Goal: Task Accomplishment & Management: Manage account settings

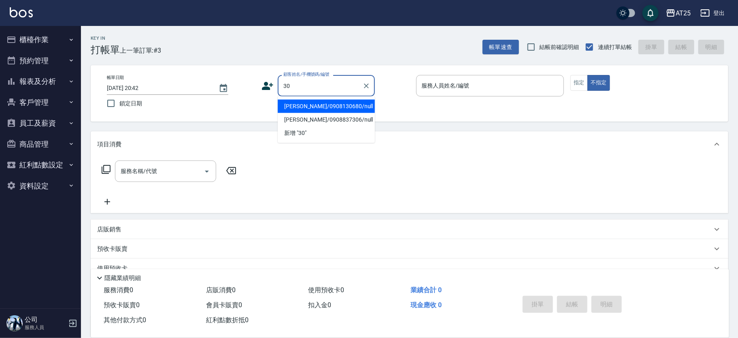
type input "3"
type input "無名字/ 11/null"
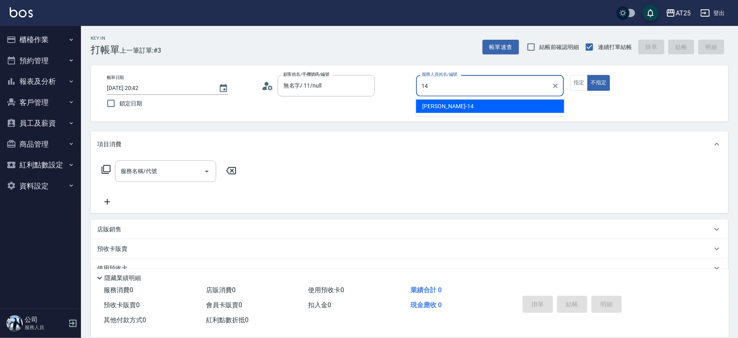
type input "[PERSON_NAME]-14"
type button "false"
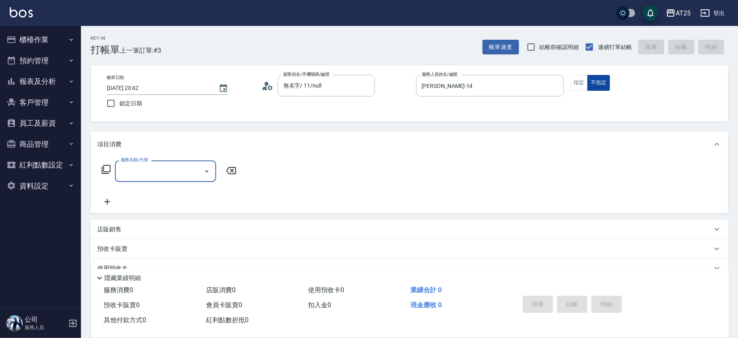
click at [588, 79] on button "不指定" at bounding box center [598, 83] width 23 height 16
type input "新客人 姓名未設定/11/null"
click at [583, 82] on button "指定" at bounding box center [578, 83] width 17 height 16
type button "true"
type input "301"
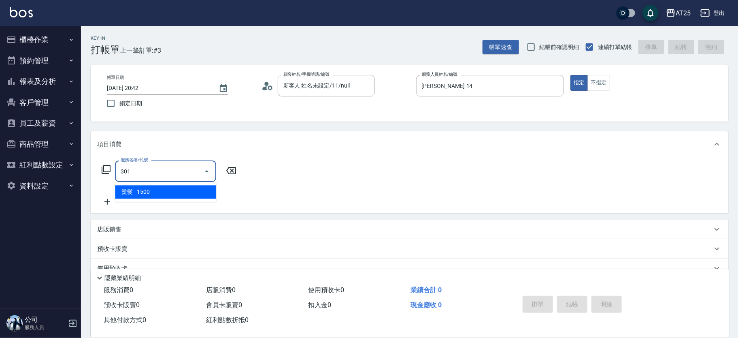
type input "150"
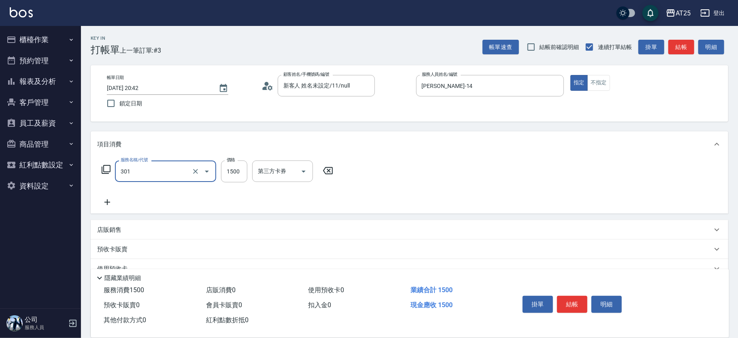
type input "燙髮(301)"
type input "0"
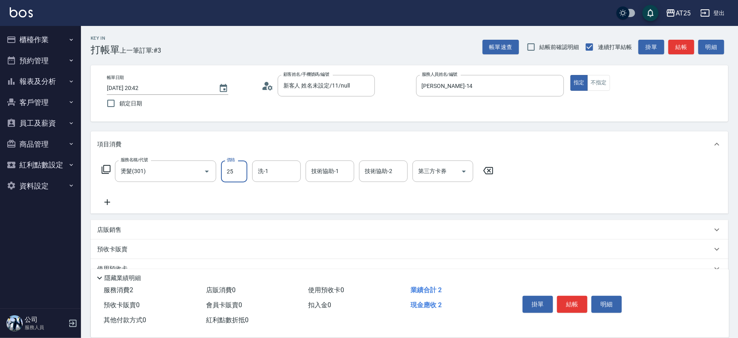
type input "250"
type input "2500"
type input "小宇-58"
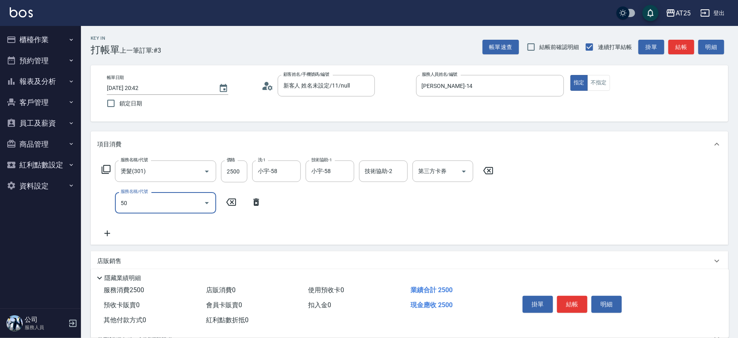
type input "501"
type input "350"
type input "染髮(501)"
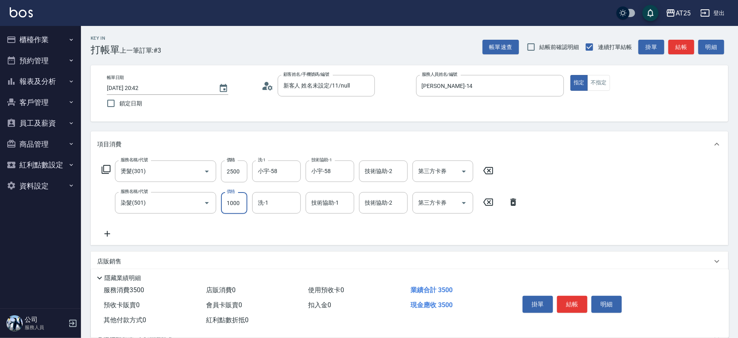
type input "2"
type input "250"
type input "270"
type input "2500"
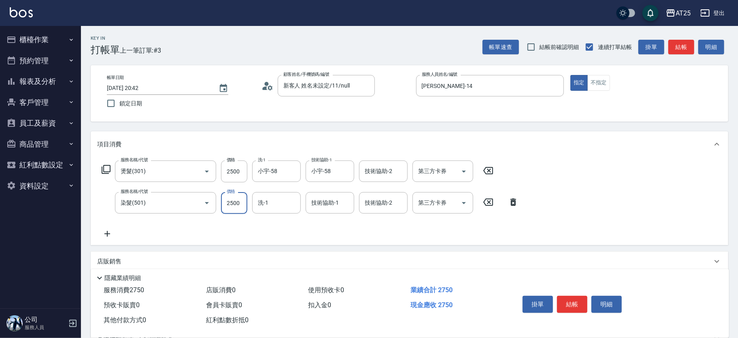
type input "500"
type input "2500"
type input "小宇-58"
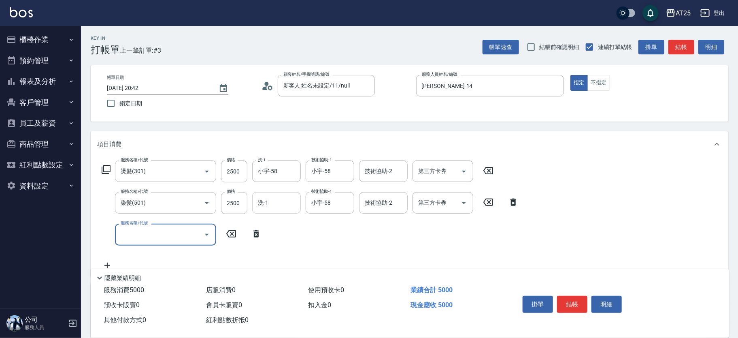
click at [268, 201] on input "洗-1" at bounding box center [276, 202] width 41 height 14
type input "小宇-58"
click at [572, 299] on button "結帳" at bounding box center [572, 303] width 30 height 17
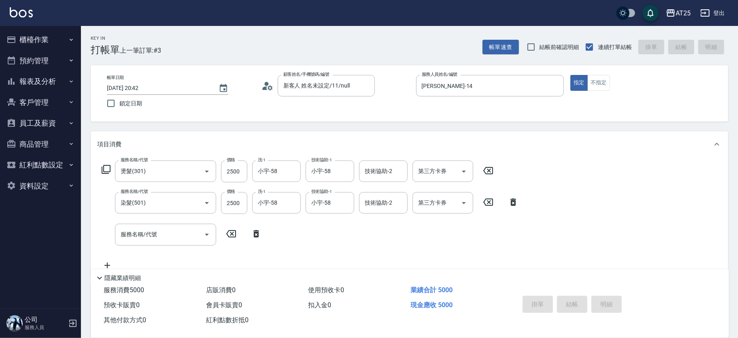
type input "2025/09/09 20:43"
type input "0"
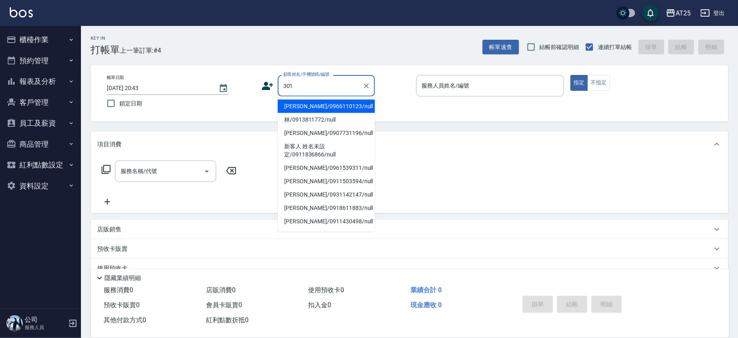
type input "301"
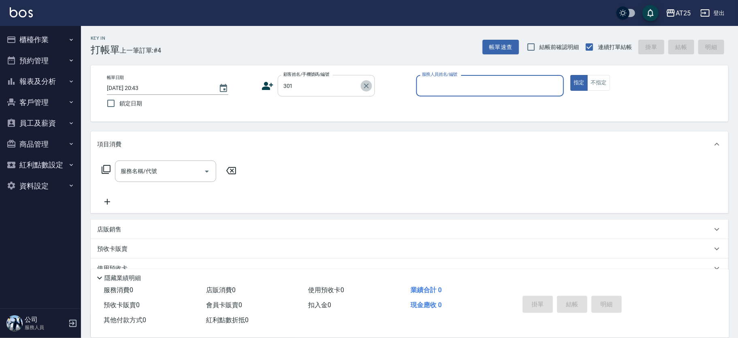
click at [364, 82] on icon "Clear" at bounding box center [366, 86] width 8 height 8
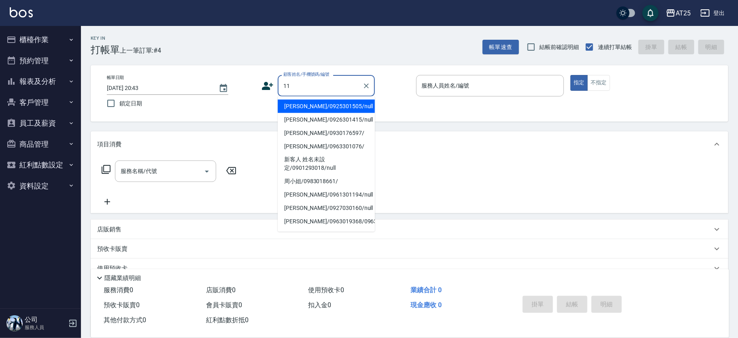
type input "黃瀞葦/0961301194/null"
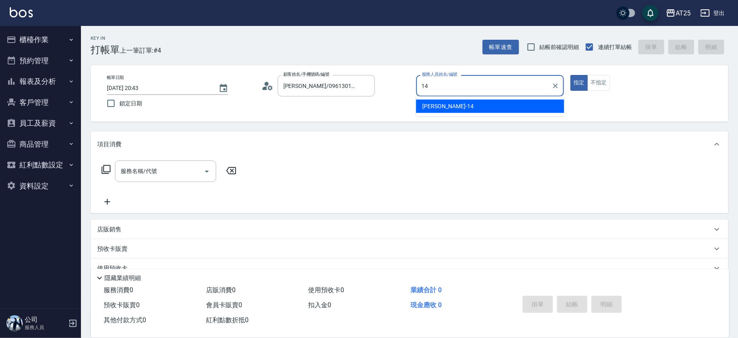
type input "Ken-14"
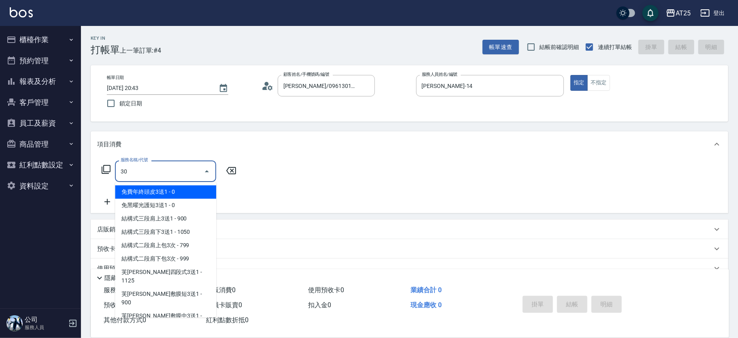
type input "301"
type input "新客人 姓名未設定/11/null"
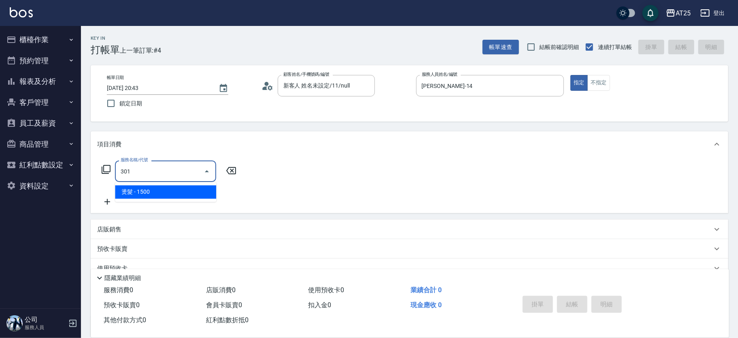
type input "150"
type input "燙髮(301)"
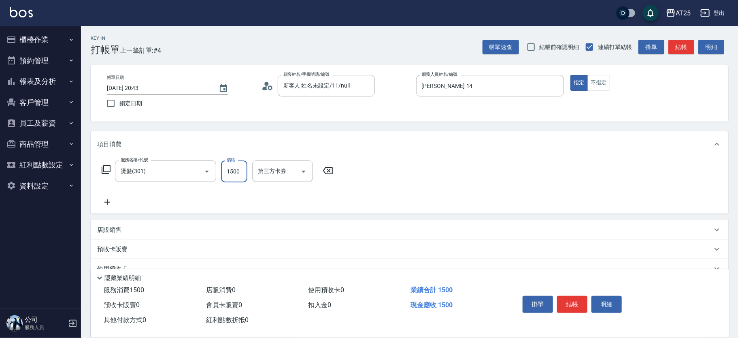
type input "0"
type input "12"
type input "10"
type input "120"
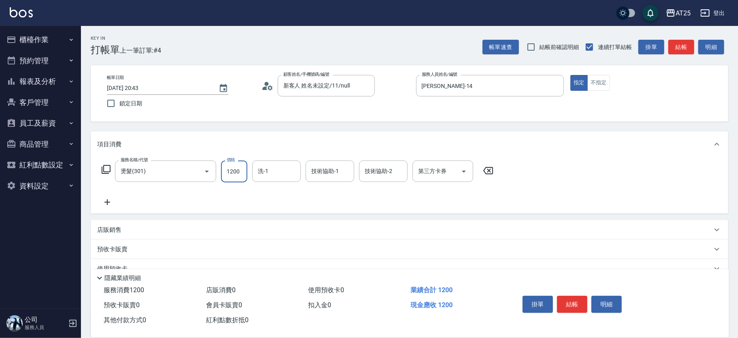
type input "1200"
type input "小宇-58"
click at [580, 304] on button "結帳" at bounding box center [572, 303] width 30 height 17
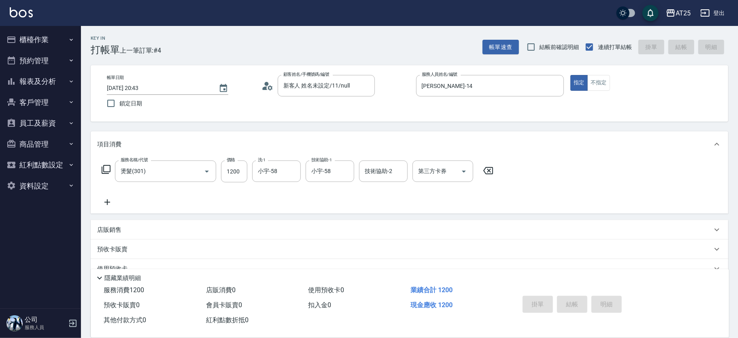
type input "0"
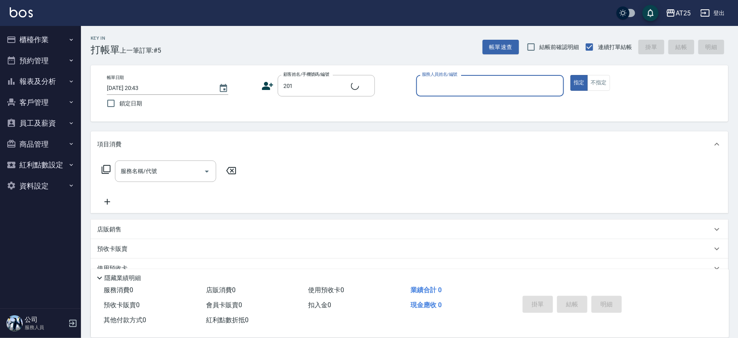
type input "KEN客人/201/null"
click at [365, 85] on icon "Clear" at bounding box center [366, 85] width 5 height 5
type input "新客人 姓名未設定/11/null"
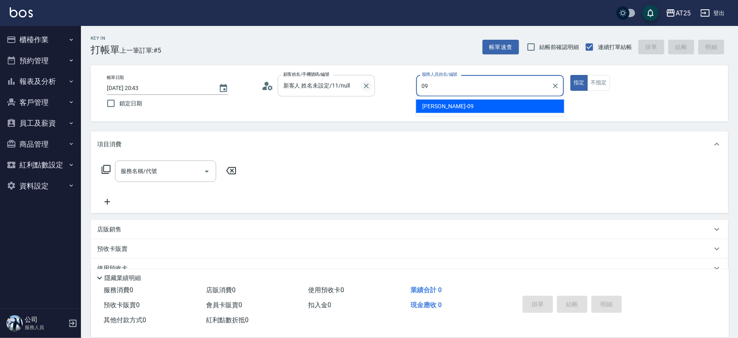
type input "Kevin-09"
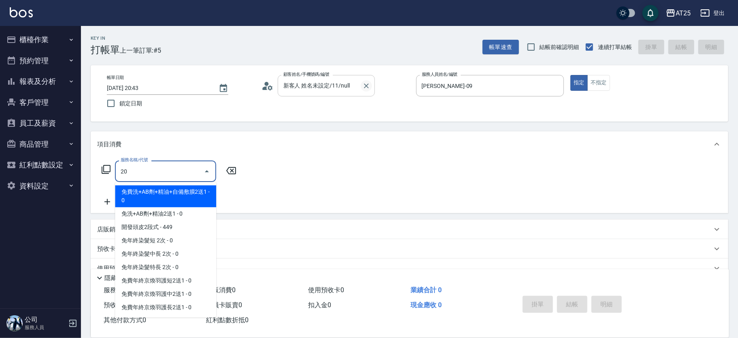
type input "201"
type input "30"
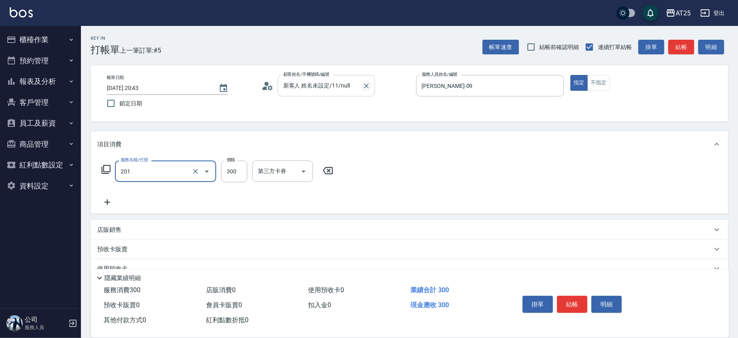
type input "洗髮(201)"
type input "0"
type input "50"
type input "500"
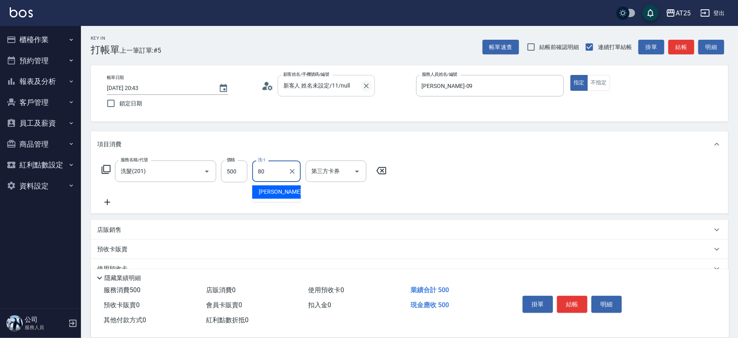
type input "Jessica-80"
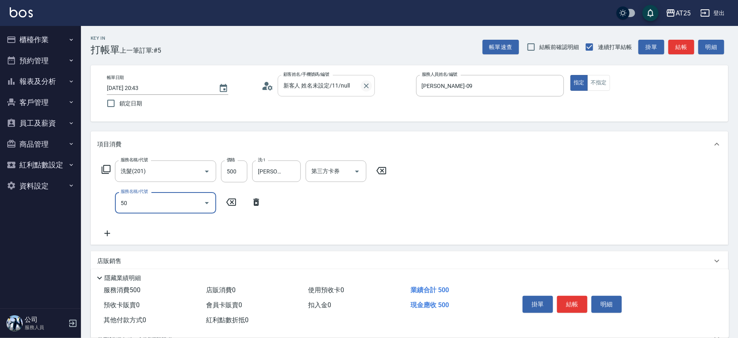
type input "501"
type input "150"
type input "染髮(501)"
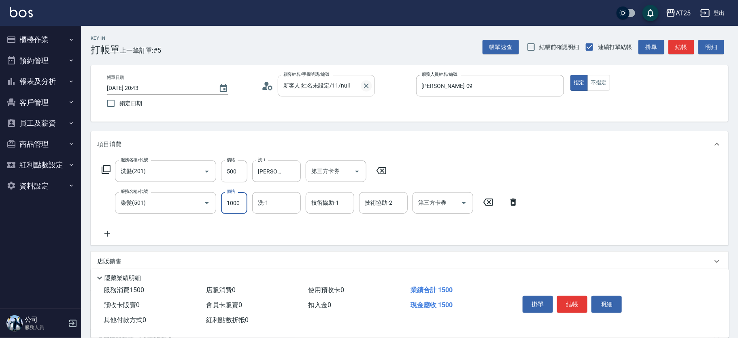
type input "50"
type input "15"
type input "60"
type input "150"
type input "200"
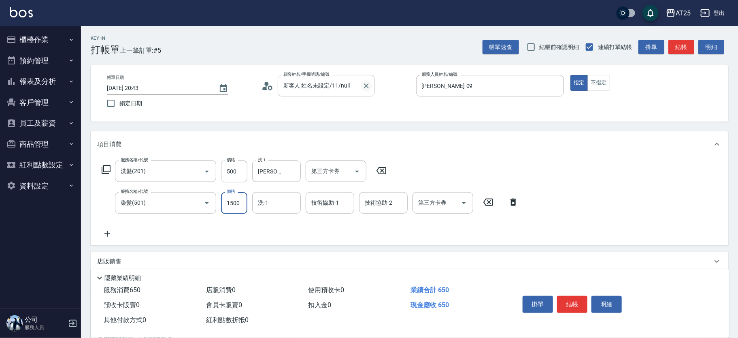
type input "1500"
type input "Jessica-80"
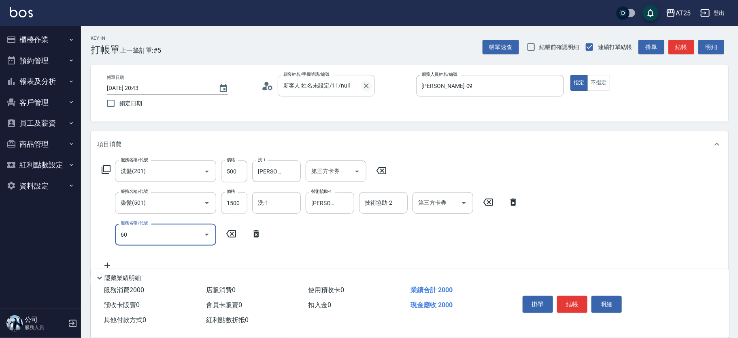
type input "601"
type input "300"
type input "自備護髮(1000上)(601)"
type input "200"
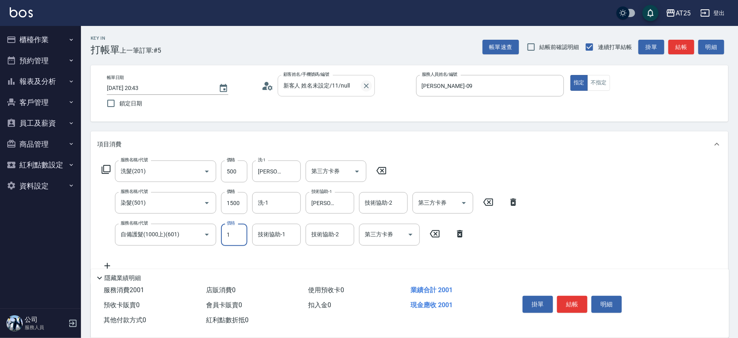
type input "15"
type input "210"
type input "150"
type input "350"
type input "1500"
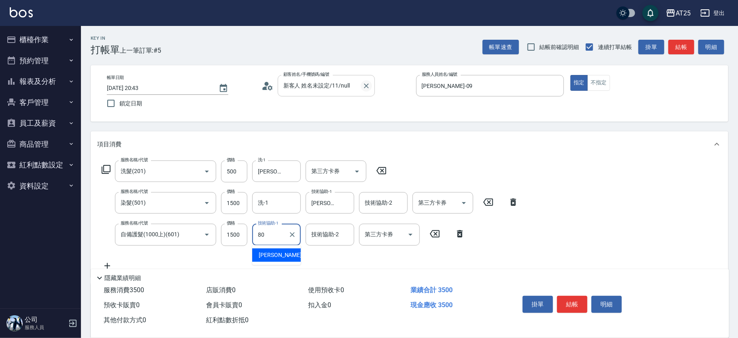
type input "Jessica-80"
click at [574, 297] on button "結帳" at bounding box center [572, 303] width 30 height 17
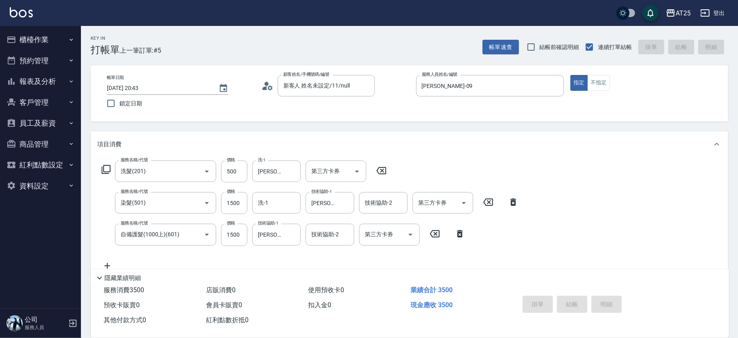
type input "2025/09/09 20:44"
type input "0"
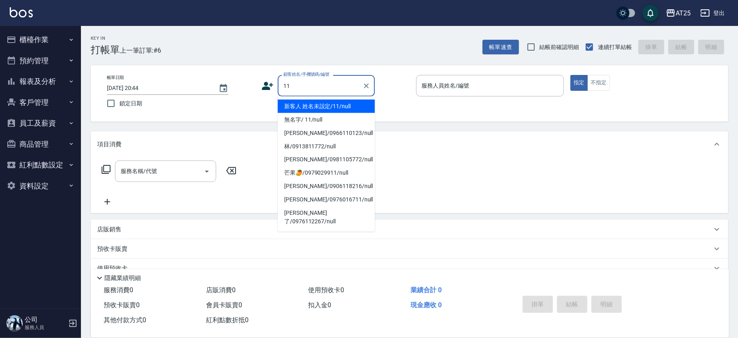
type input "新客人 姓名未設定/11/null"
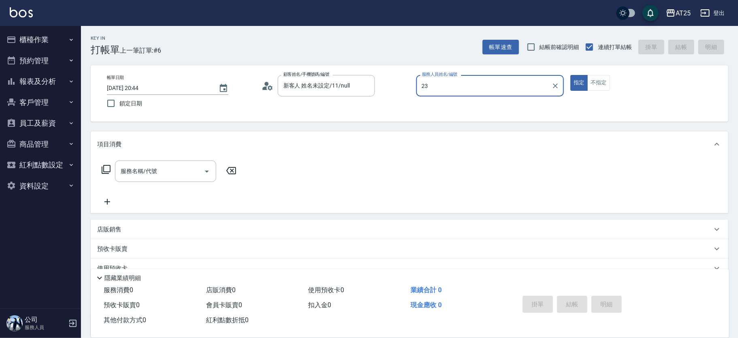
type input "Emma-23"
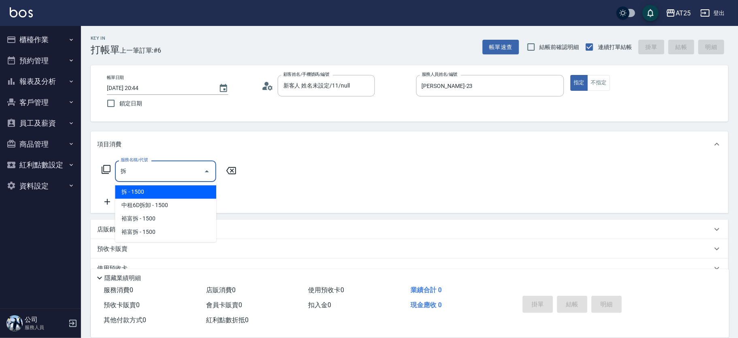
type input "拆(714)"
type input "150"
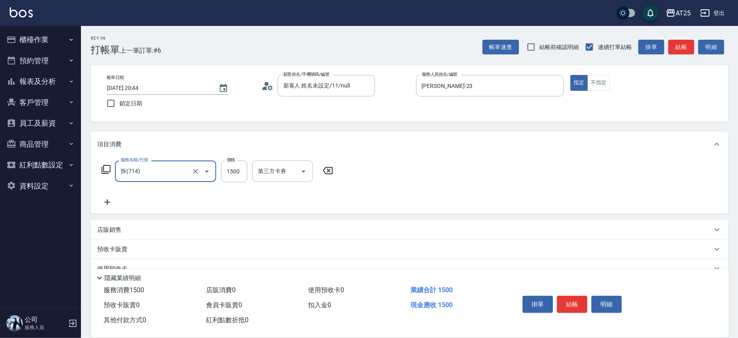
type input "拆(714)"
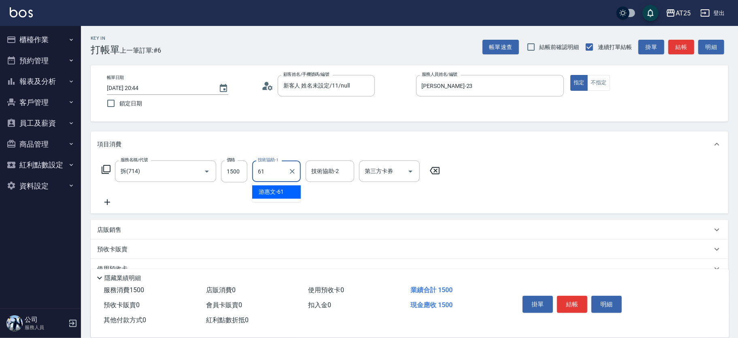
type input "游惠文-61"
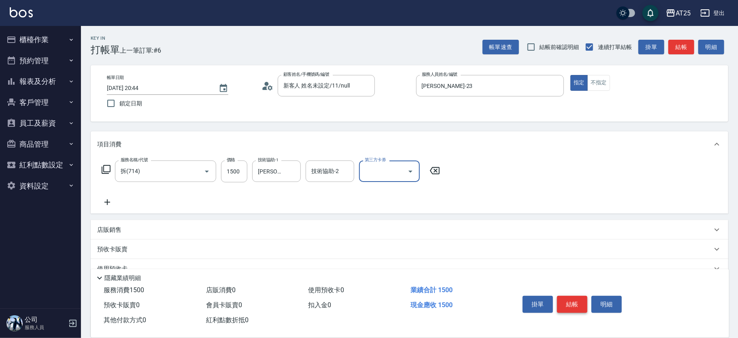
click at [575, 302] on button "結帳" at bounding box center [572, 303] width 30 height 17
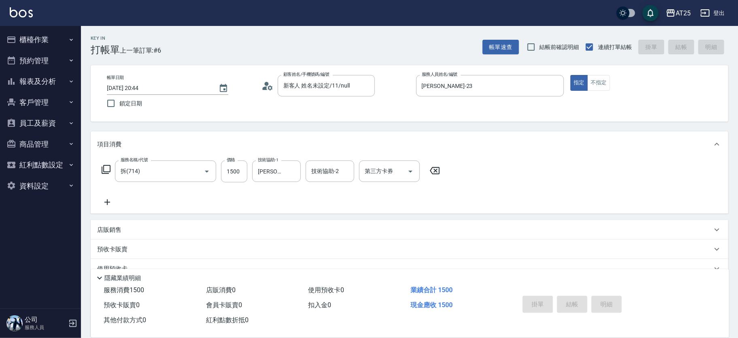
type input "0"
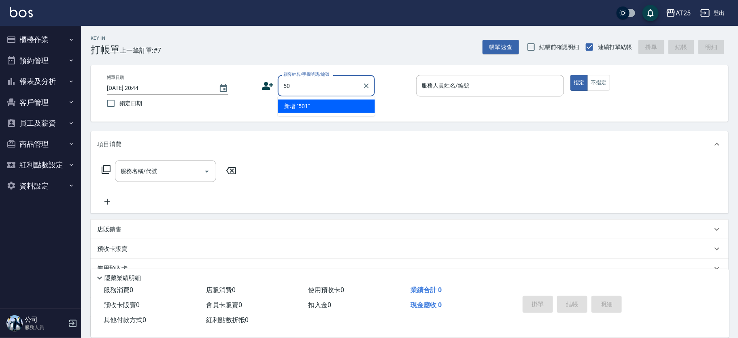
type input "5"
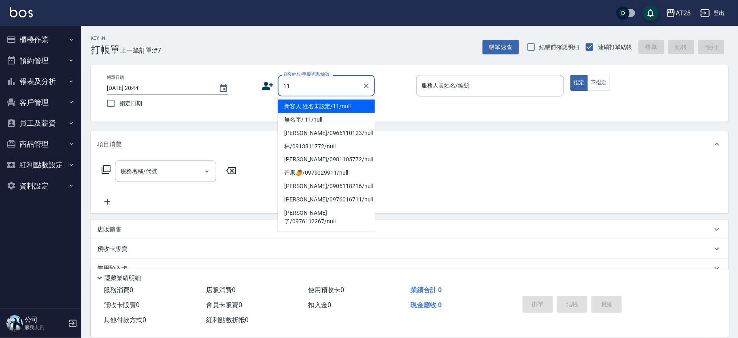
type input "新客人 姓名未設定/11/null"
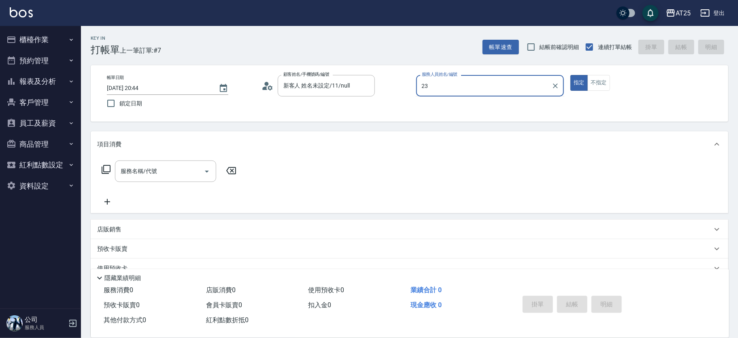
type input "Emma-23"
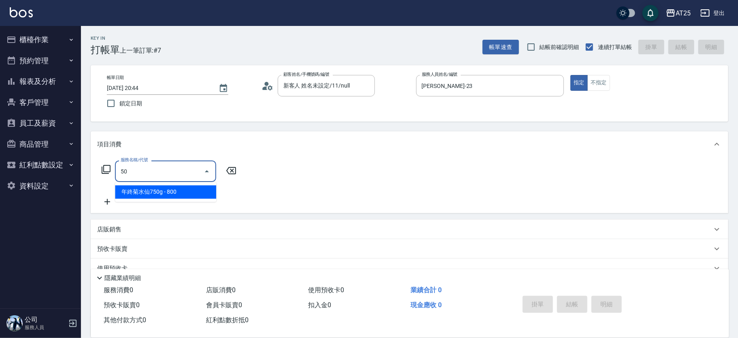
type input "501"
type input "100"
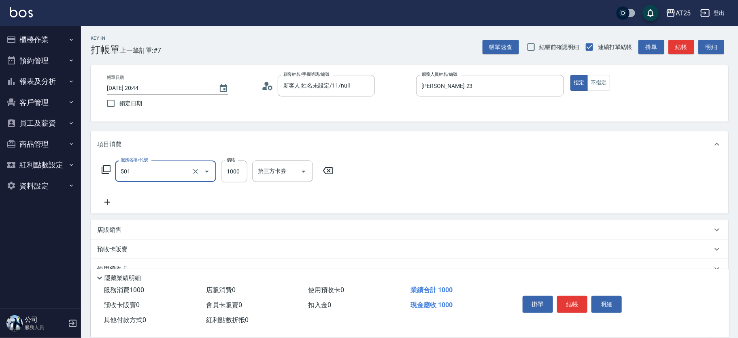
type input "染髮(501)"
type input "2"
type input "0"
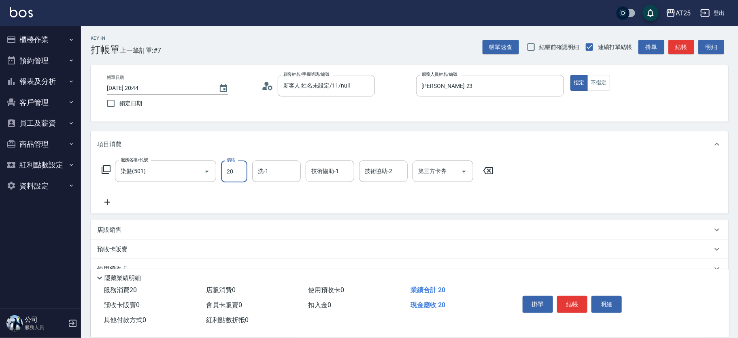
type input "200"
type input "0"
type input "20"
type input "209"
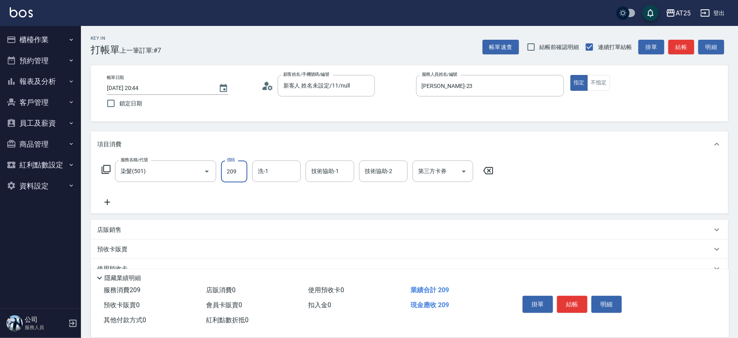
type input "200"
type input "2099"
type input "游惠文-61"
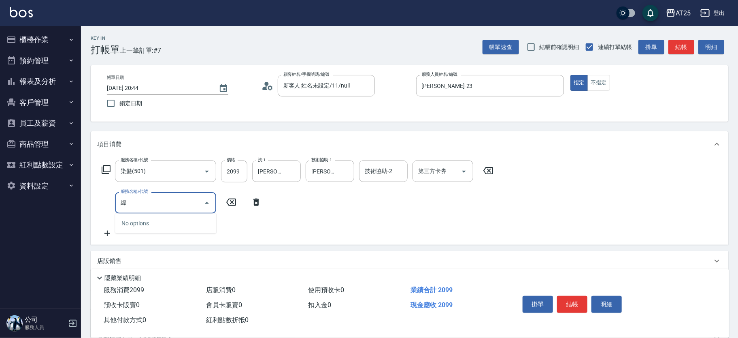
type input "漂"
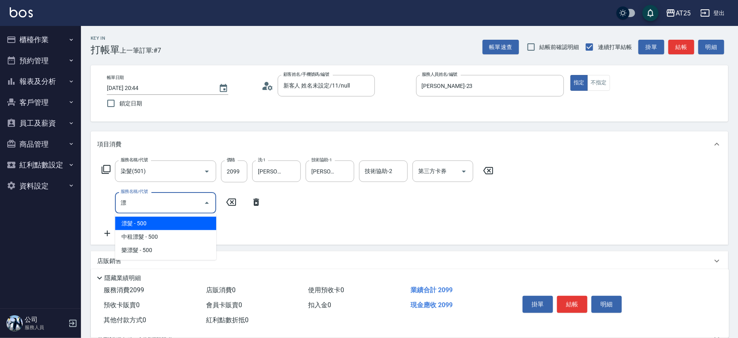
type input "250"
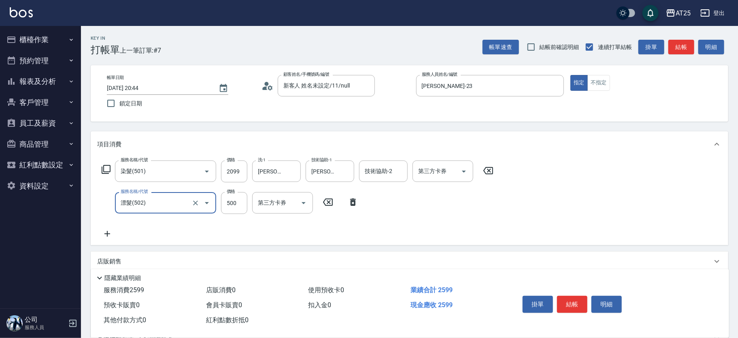
type input "漂髮(502)"
type input "200"
type input "0"
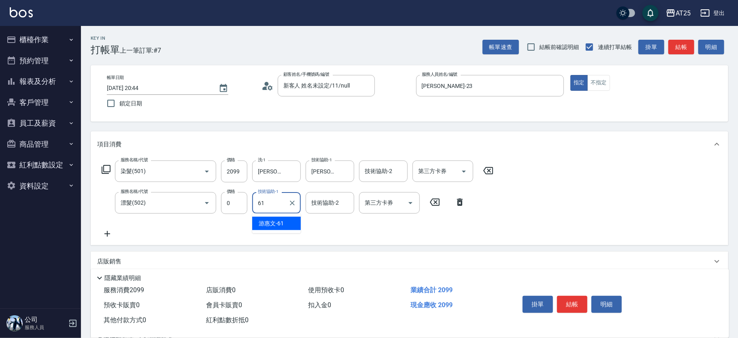
type input "游惠文-61"
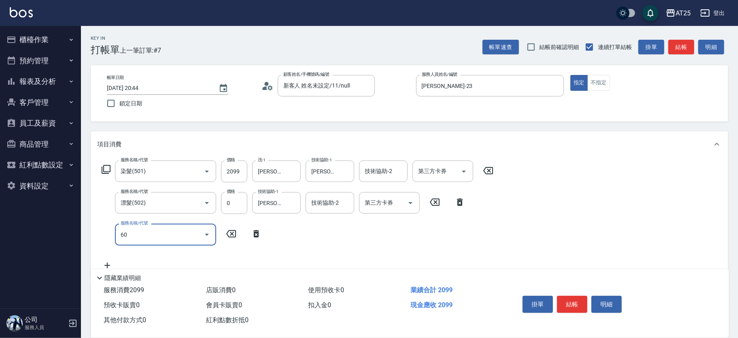
type input "601"
type input "300"
type input "自備護髮(1000上)(601)"
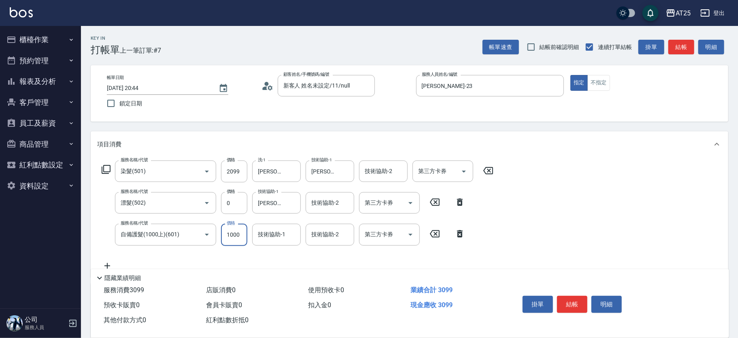
type input "200"
type input "0"
type input "游惠文-61"
click at [580, 306] on button "結帳" at bounding box center [572, 303] width 30 height 17
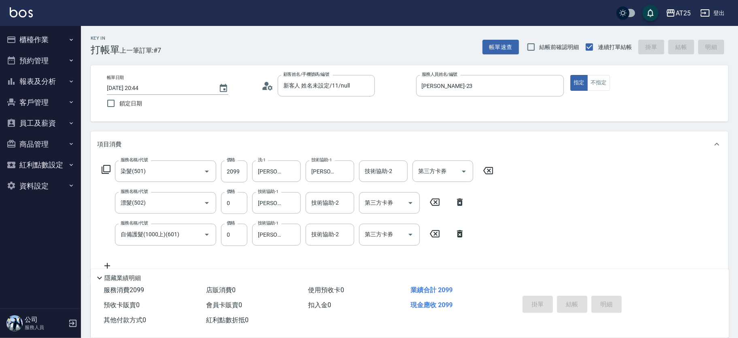
type input "0"
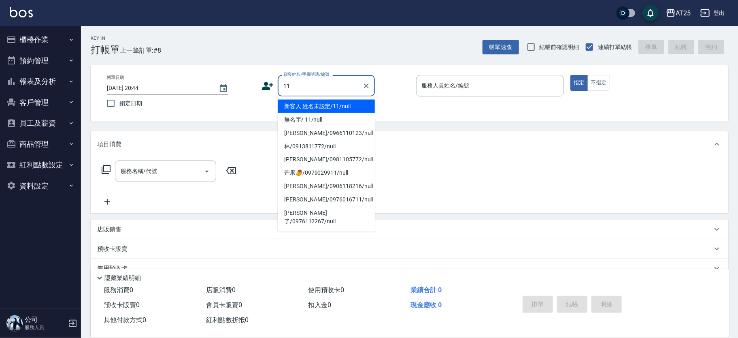
type input "新客人 姓名未設定/11/null"
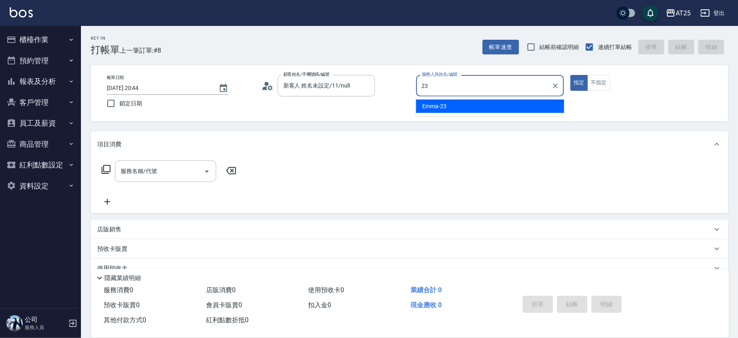
type input "Emma-23"
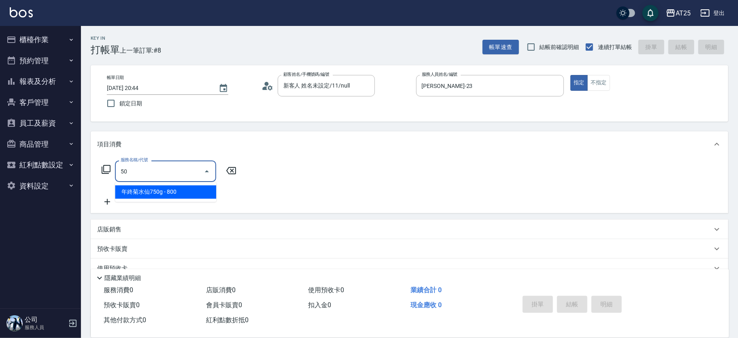
type input "501"
type input "100"
type input "染髮(501)"
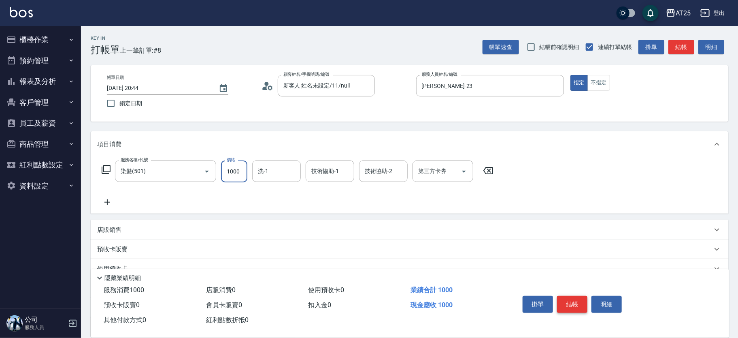
type input "0"
type input "25"
type input "20"
type input "259"
type input "250"
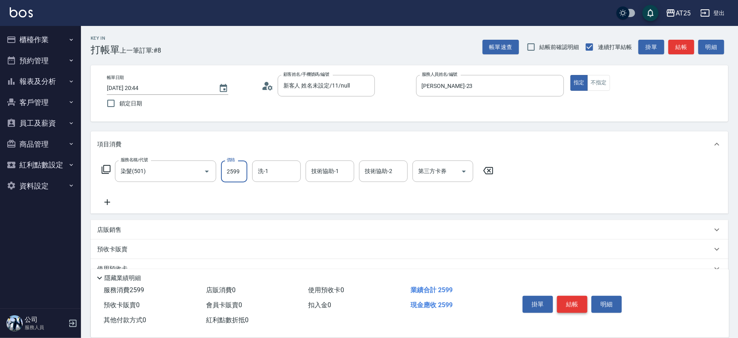
type input "2599"
type input "616"
type input "游惠文-61"
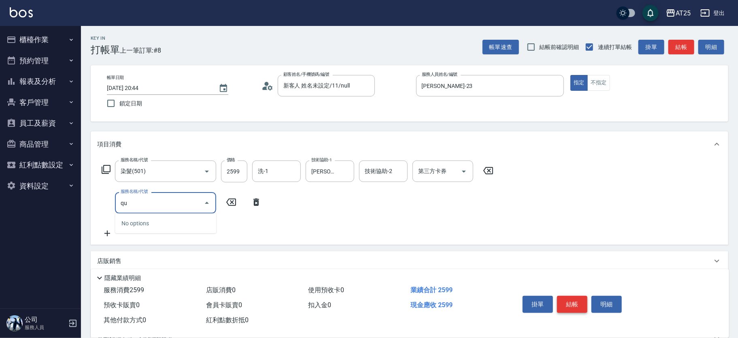
type input "q"
type input "漂"
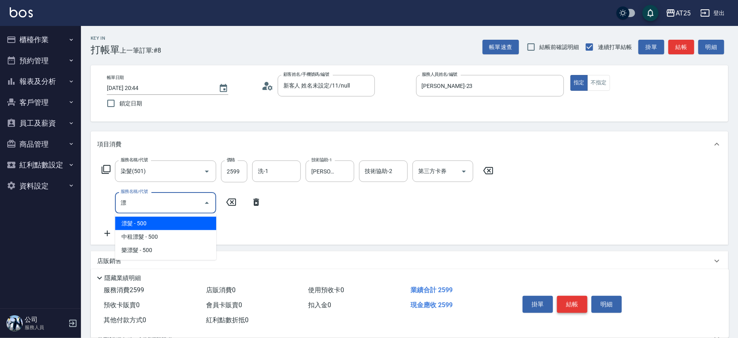
type input "300"
type input "漂髮(502)"
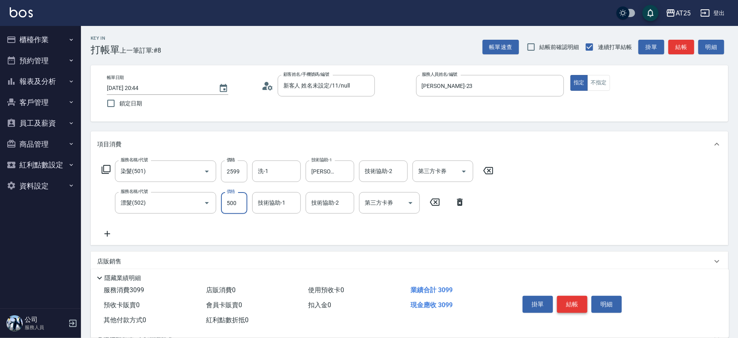
type input "250"
type input "0"
type input "游惠文-61"
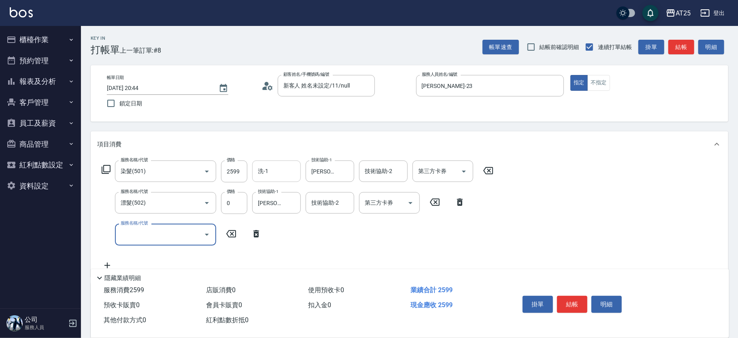
click at [293, 164] on input "洗-1" at bounding box center [276, 171] width 41 height 14
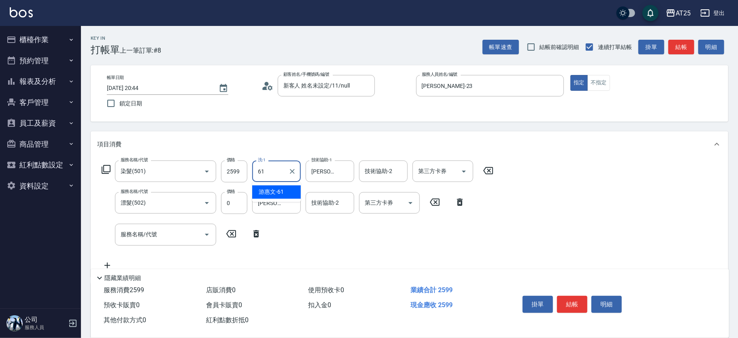
type input "游惠文-61"
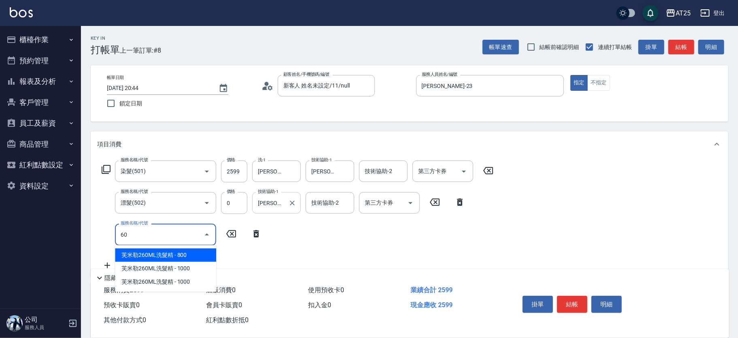
type input "601"
type input "350"
type input "自備護髮(1000上)(601)"
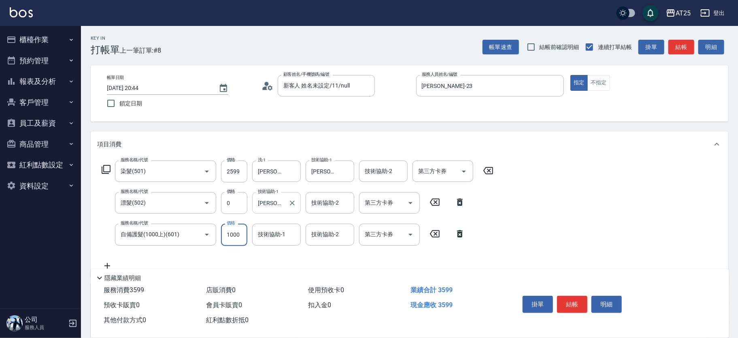
type input "260"
type input "23"
type input "280"
type input "230"
type input "480"
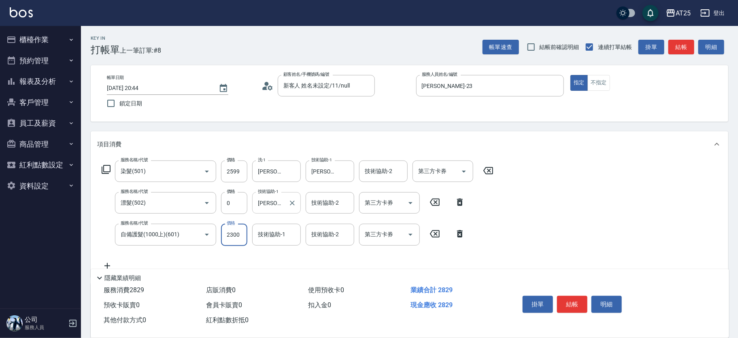
type input "2300"
type input "游惠文-61"
click at [291, 232] on icon "Clear" at bounding box center [292, 234] width 8 height 8
type input "小恩-69"
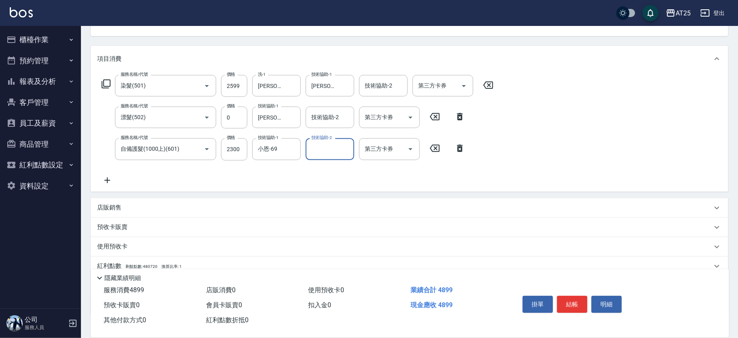
scroll to position [138, 0]
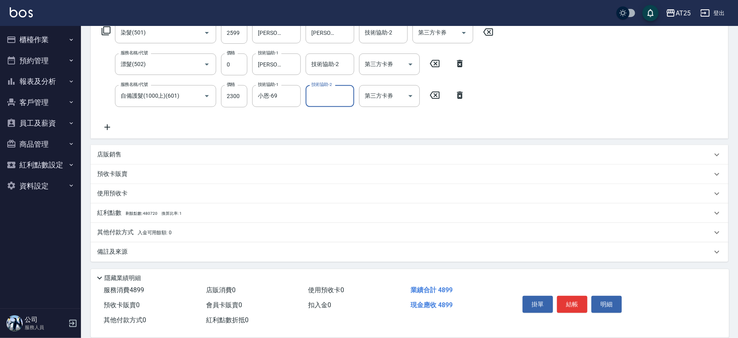
click at [130, 231] on p "其他付款方式 入金可用餘額: 0" at bounding box center [134, 232] width 74 height 9
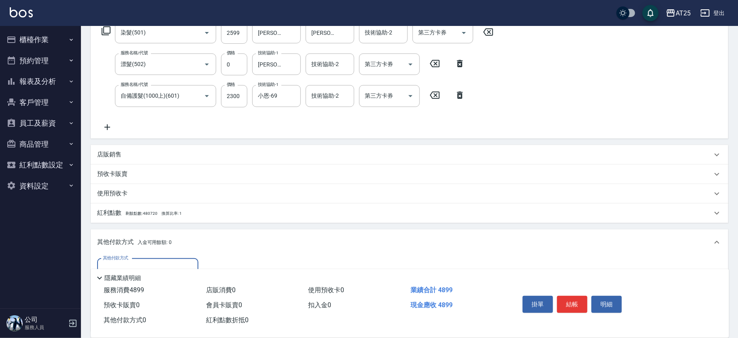
scroll to position [0, 0]
click at [150, 263] on input "其他付款方式" at bounding box center [148, 269] width 94 height 14
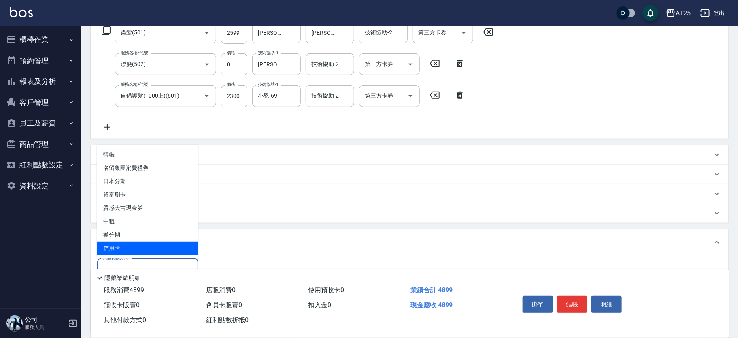
click at [140, 248] on span "信用卡" at bounding box center [147, 247] width 101 height 13
type input "信用卡"
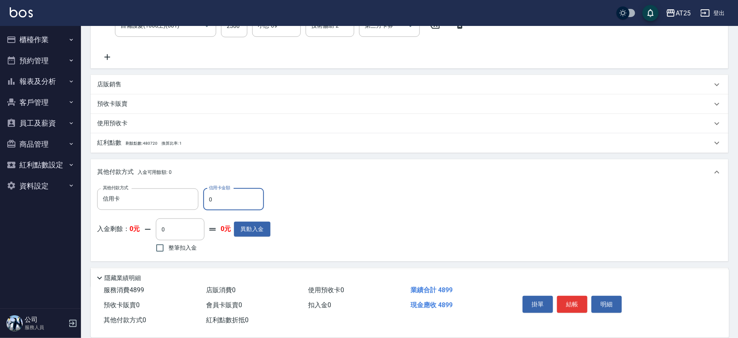
scroll to position [212, 0]
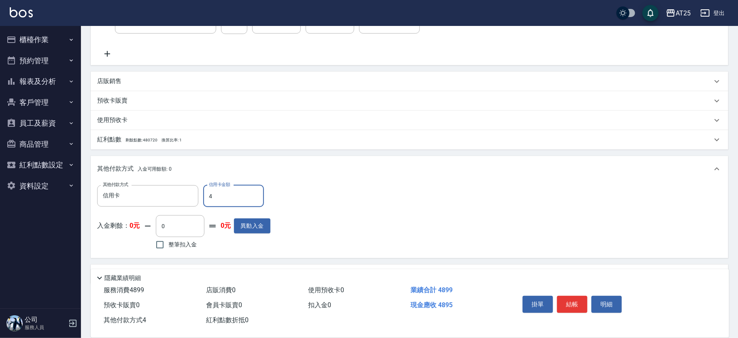
type input "48"
type input "440"
type input "489"
type input "0"
type input "4899"
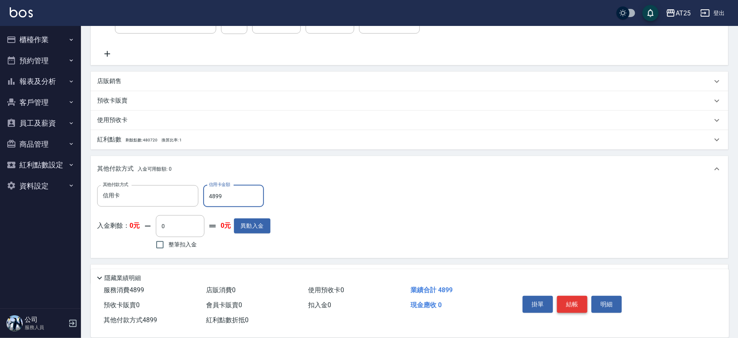
click at [569, 299] on button "結帳" at bounding box center [572, 303] width 30 height 17
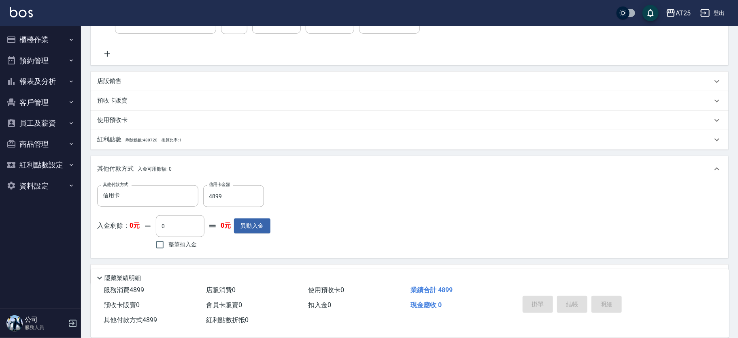
type input "2025/09/09 20:45"
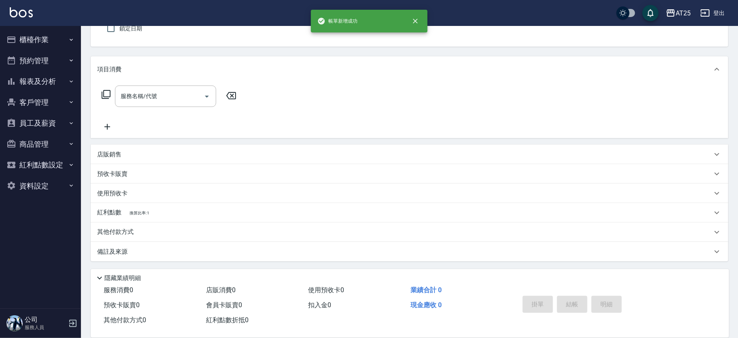
scroll to position [0, 0]
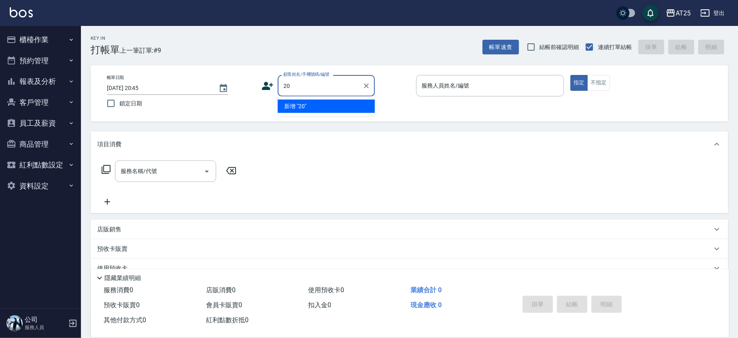
type input "2"
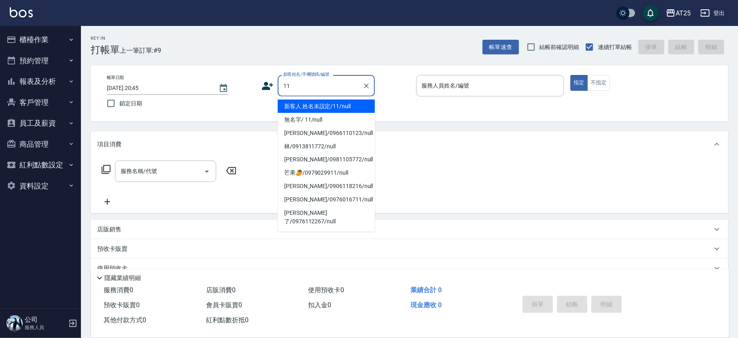
type input "新客人 姓名未設定/11/null"
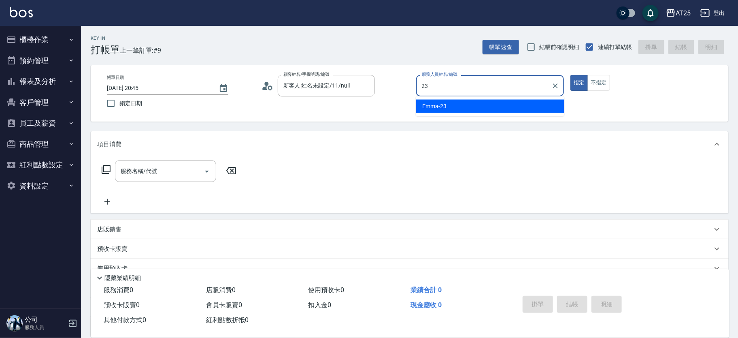
type input "Emma-23"
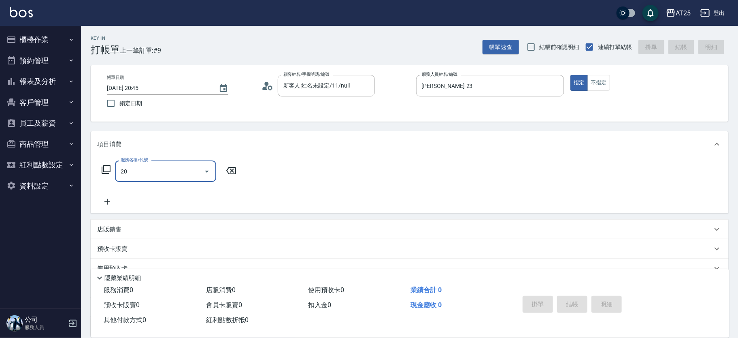
type input "201"
type input "30"
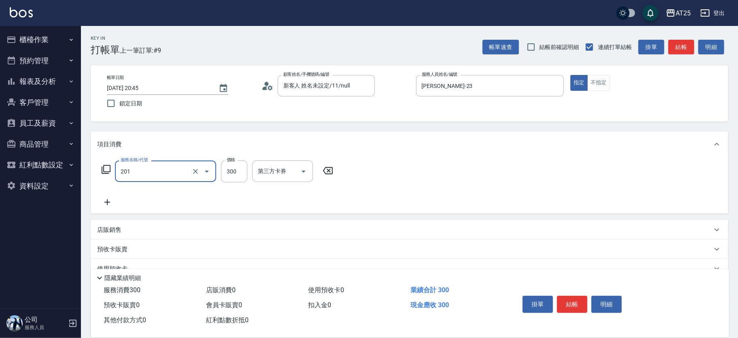
type input "洗髮(201)"
type input "小恩-69"
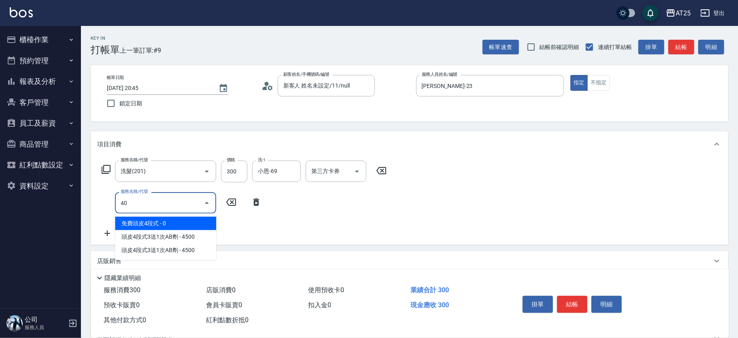
type input "401"
type input "60"
type input "剪髮(401)"
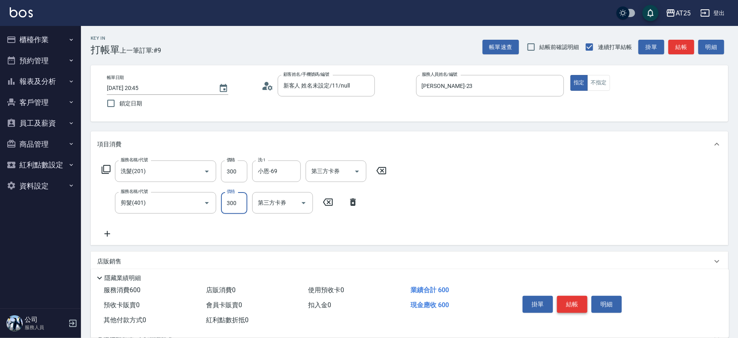
click at [571, 301] on button "結帳" at bounding box center [572, 303] width 30 height 17
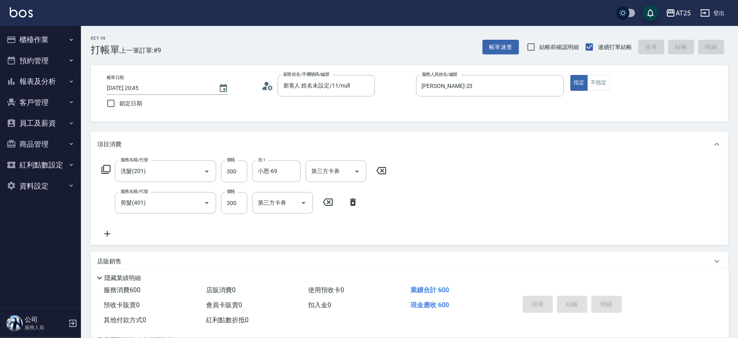
type input "0"
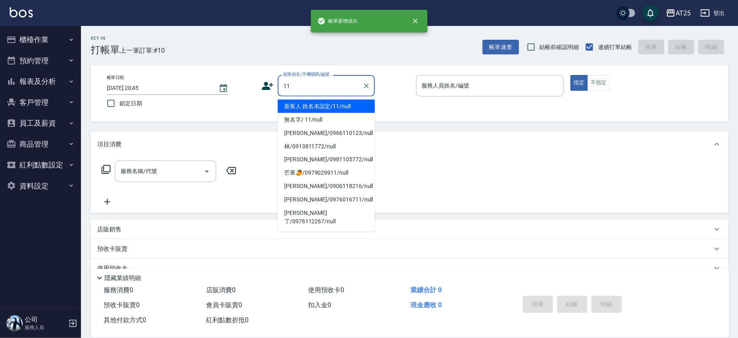
type input "新客人 姓名未設定/11/null"
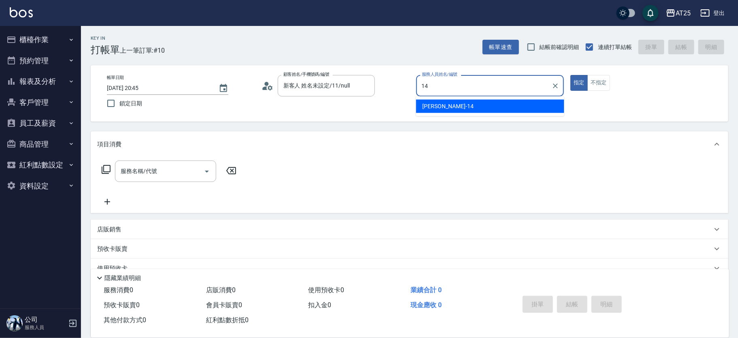
type input "Ken-14"
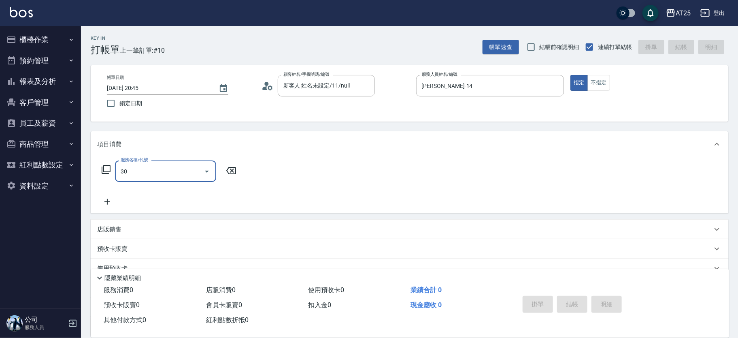
type input "301"
type input "150"
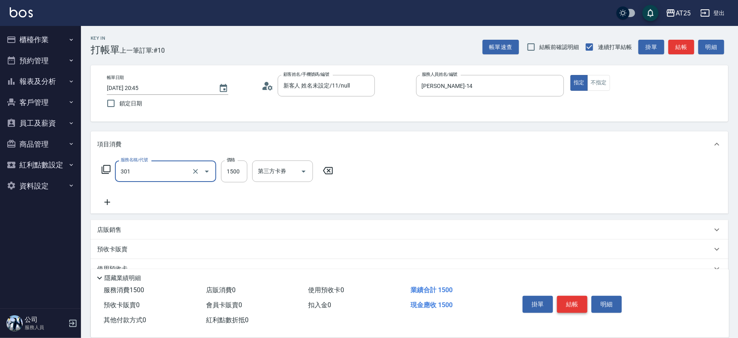
type input "燙髮(301)"
type input "0"
type input "35"
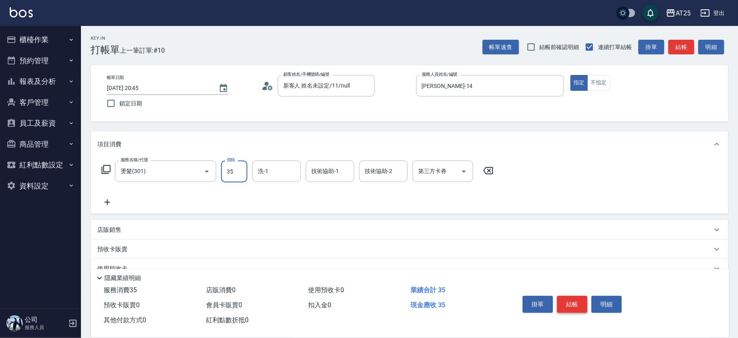
type input "30"
type input "350"
type input "3500"
type input "小宇-58"
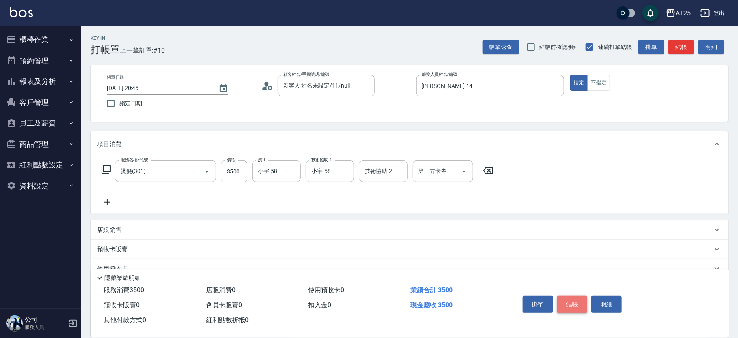
click at [571, 301] on button "結帳" at bounding box center [572, 303] width 30 height 17
click at [573, 306] on button "結帳" at bounding box center [572, 303] width 30 height 17
click at [573, 307] on button "結帳" at bounding box center [572, 303] width 30 height 17
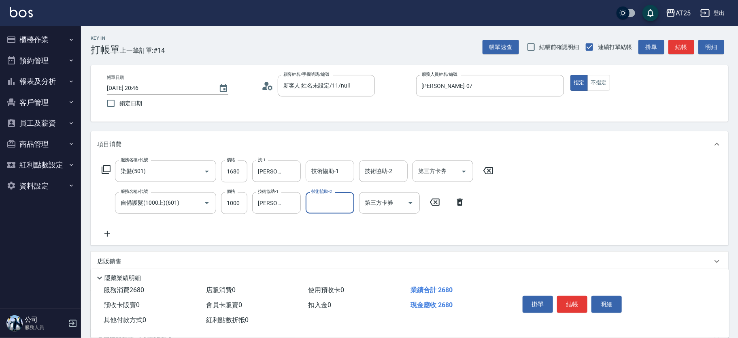
click at [334, 164] on input "技術協助-1" at bounding box center [329, 171] width 41 height 14
click at [582, 305] on button "結帳" at bounding box center [572, 303] width 30 height 17
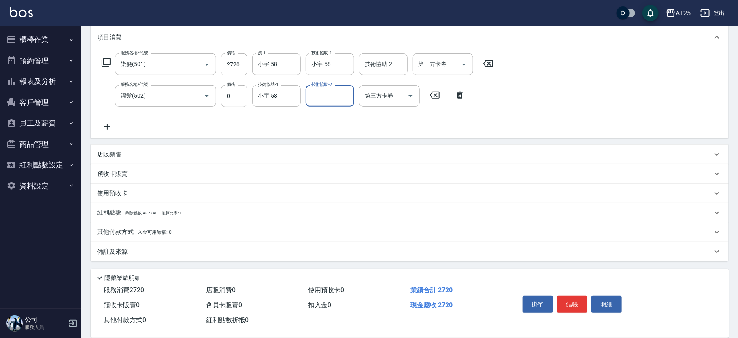
click at [171, 228] on p "其他付款方式 入金可用餘額: 0" at bounding box center [134, 231] width 74 height 9
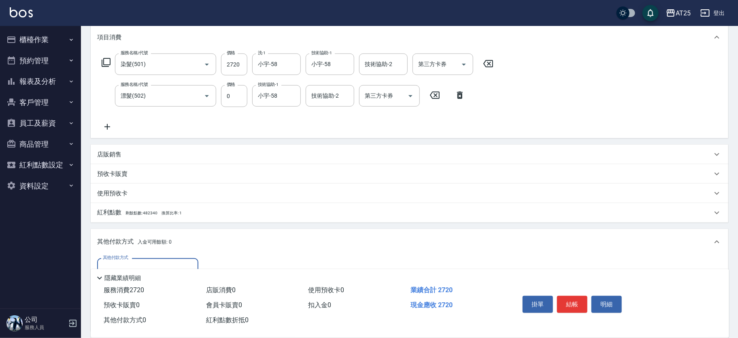
scroll to position [0, 0]
click at [175, 262] on input "其他付款方式" at bounding box center [148, 268] width 94 height 14
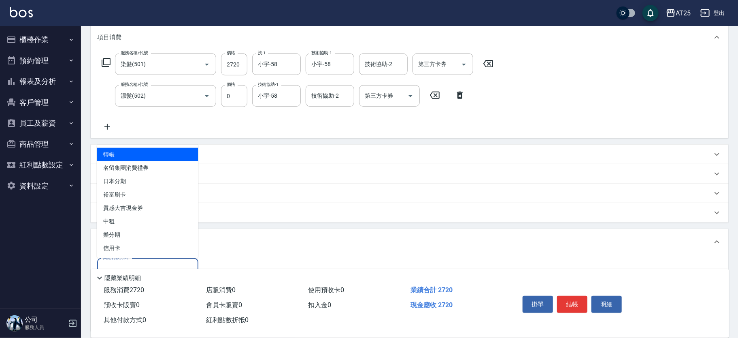
scroll to position [193, 0]
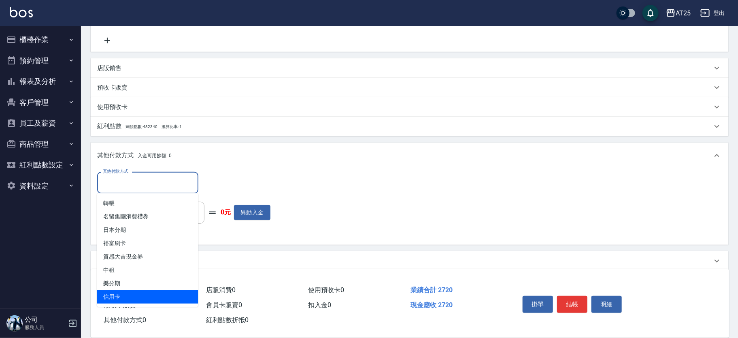
click at [118, 295] on span "信用卡" at bounding box center [147, 296] width 101 height 13
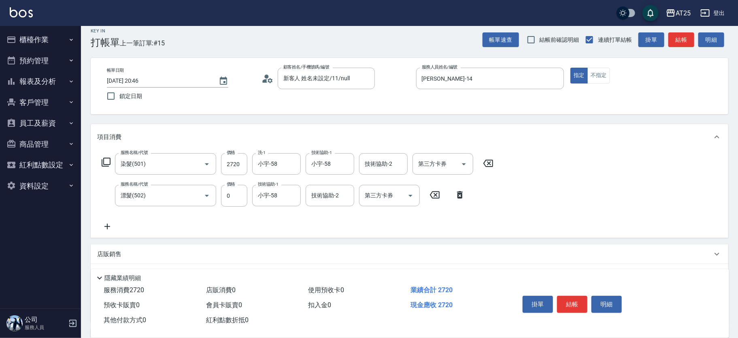
scroll to position [0, 0]
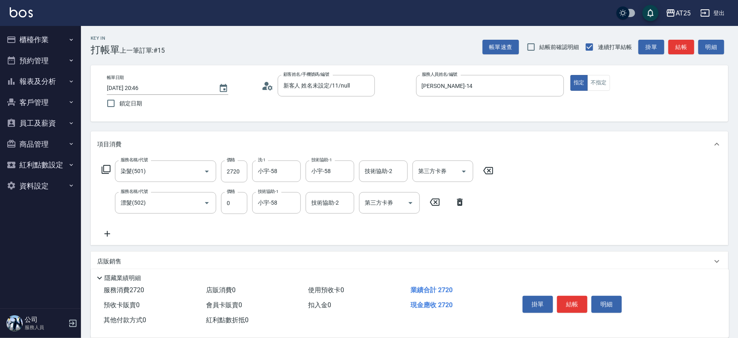
click at [248, 170] on div "服務名稱/代號 染髮(501) 服務名稱/代號 價格 2720 價格 洗-1 小宇-58 洗-1 技術協助-1 小宇-58 技術協助-1 技術協助-2 技術協…" at bounding box center [297, 171] width 401 height 22
click at [245, 170] on input "2720" at bounding box center [234, 171] width 26 height 22
click at [244, 170] on input "2720" at bounding box center [234, 171] width 26 height 22
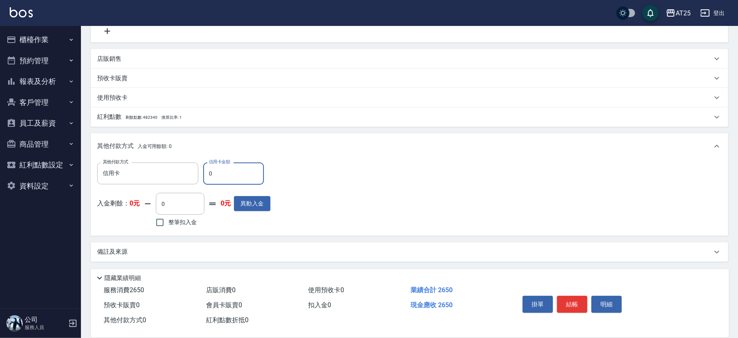
click at [238, 173] on input "0" at bounding box center [233, 173] width 61 height 22
click at [580, 300] on button "結帳" at bounding box center [572, 303] width 30 height 17
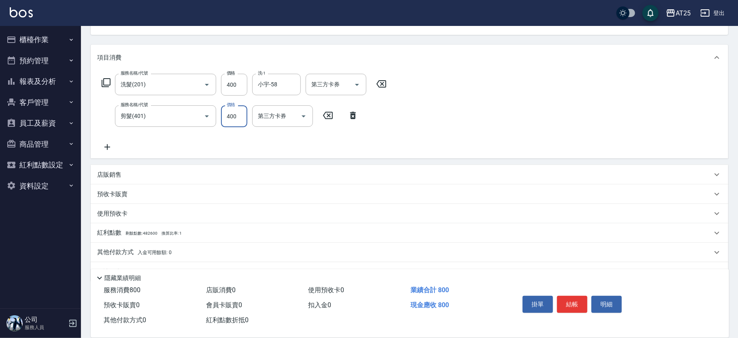
scroll to position [100, 0]
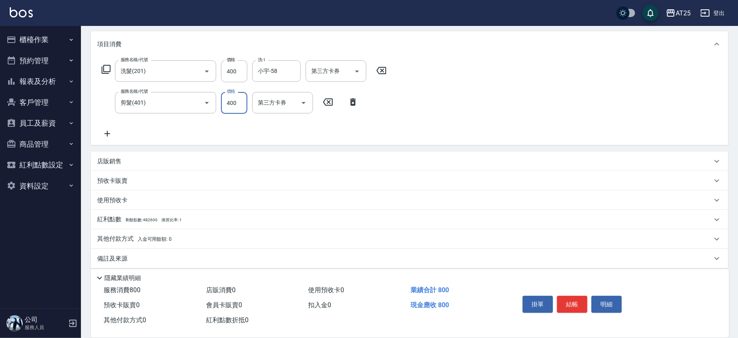
click at [139, 240] on span "入金可用餘額: 0" at bounding box center [155, 239] width 34 height 6
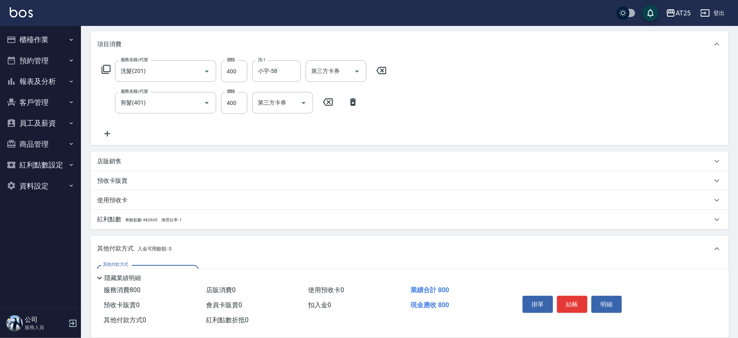
scroll to position [0, 0]
click at [165, 269] on div "隱藏業績明細" at bounding box center [410, 276] width 638 height 14
click at [166, 265] on div "其他付款方式" at bounding box center [147, 275] width 101 height 21
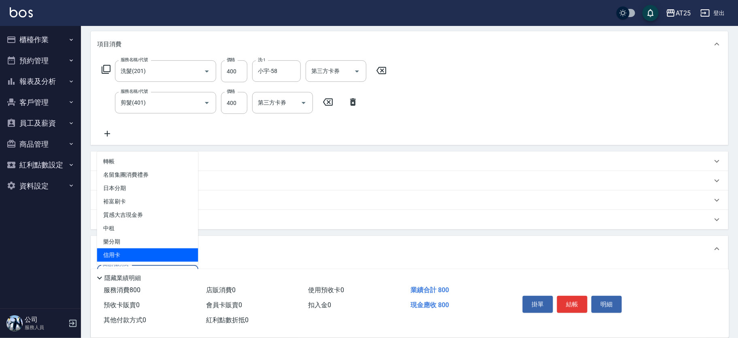
click at [162, 256] on span "信用卡" at bounding box center [147, 254] width 101 height 13
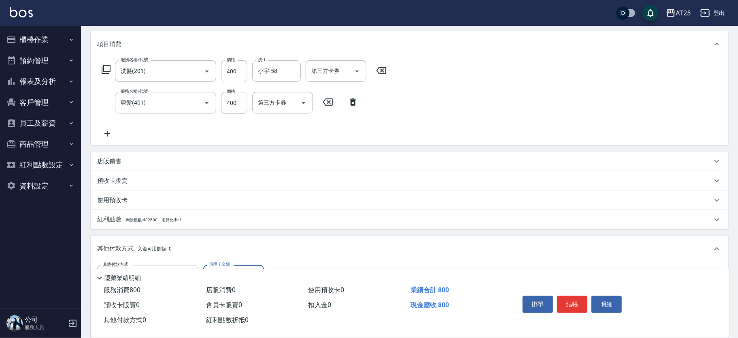
scroll to position [202, 0]
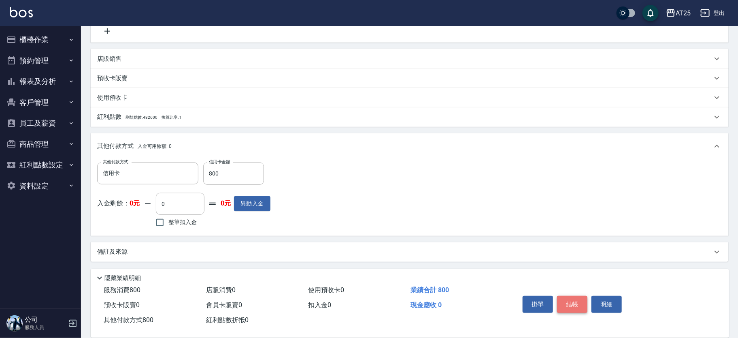
click at [574, 297] on button "結帳" at bounding box center [572, 303] width 30 height 17
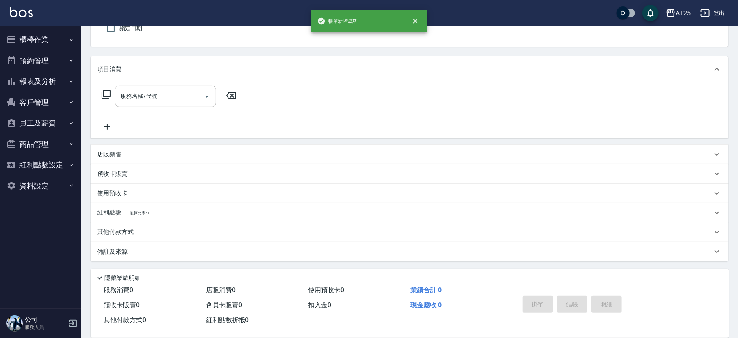
scroll to position [0, 0]
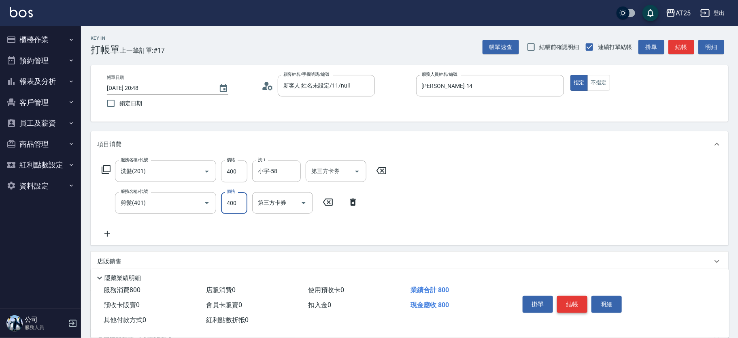
click at [582, 305] on button "結帳" at bounding box center [572, 303] width 30 height 17
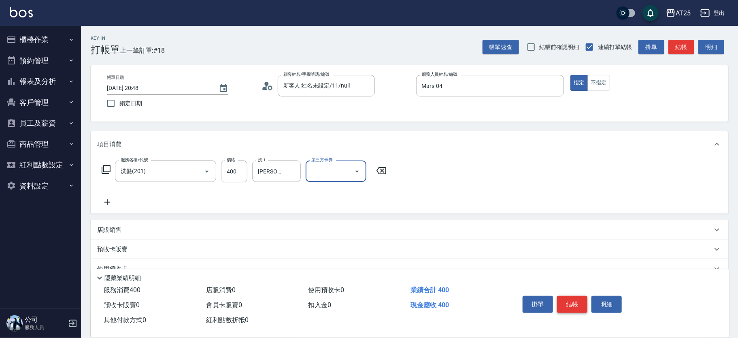
click at [574, 301] on button "結帳" at bounding box center [572, 303] width 30 height 17
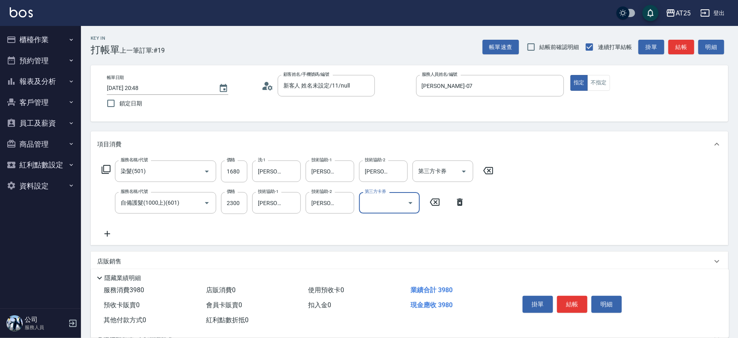
click at [575, 301] on button "結帳" at bounding box center [572, 303] width 30 height 17
click at [575, 299] on button "結帳" at bounding box center [572, 303] width 30 height 17
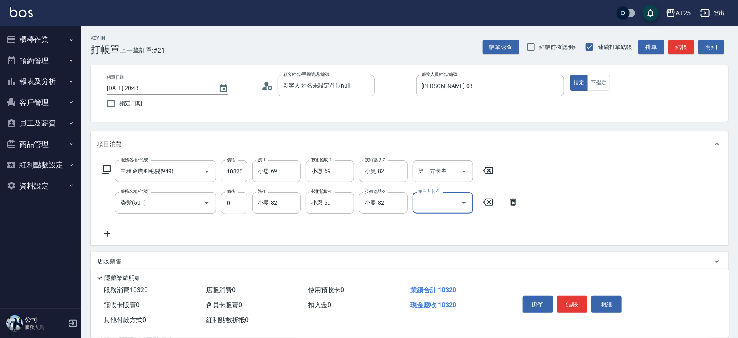
scroll to position [107, 0]
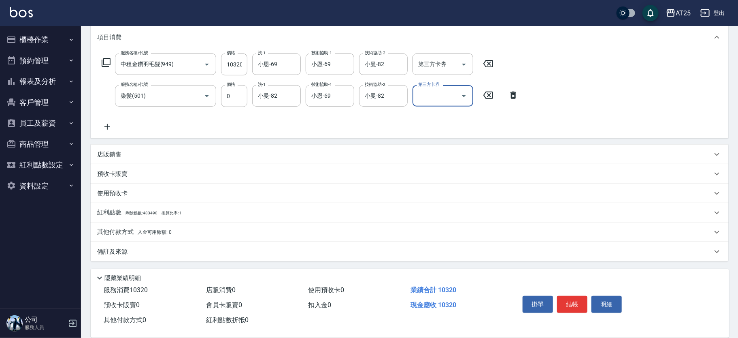
click at [125, 236] on p "其他付款方式 入金可用餘額: 0" at bounding box center [134, 231] width 74 height 9
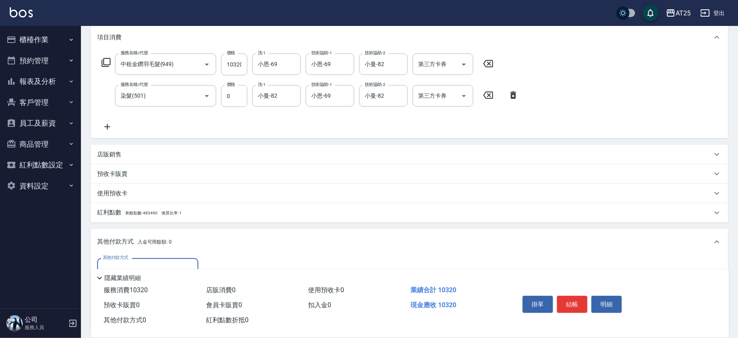
scroll to position [202, 0]
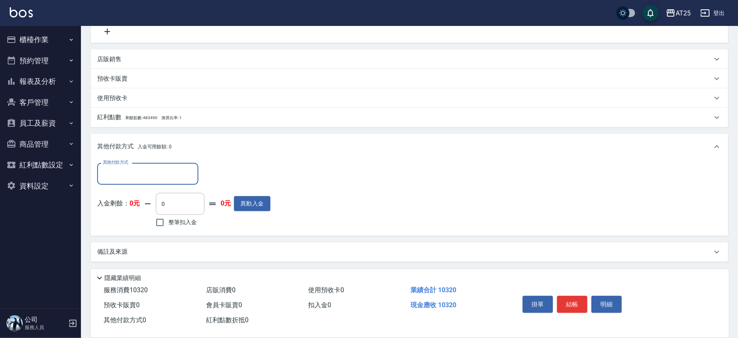
click at [136, 177] on input "其他付款方式" at bounding box center [148, 173] width 94 height 14
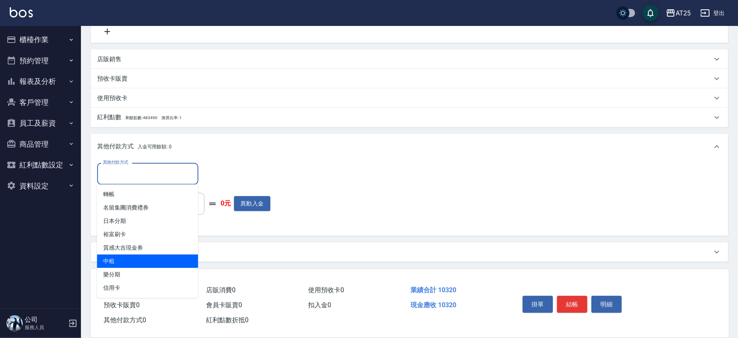
click at [120, 261] on span "中租" at bounding box center [147, 260] width 101 height 13
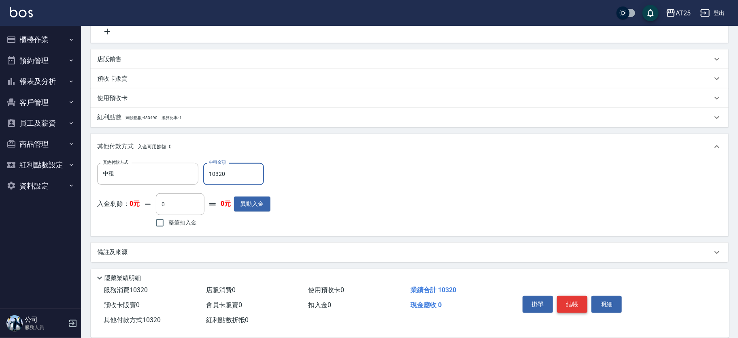
click at [576, 301] on button "結帳" at bounding box center [572, 303] width 30 height 17
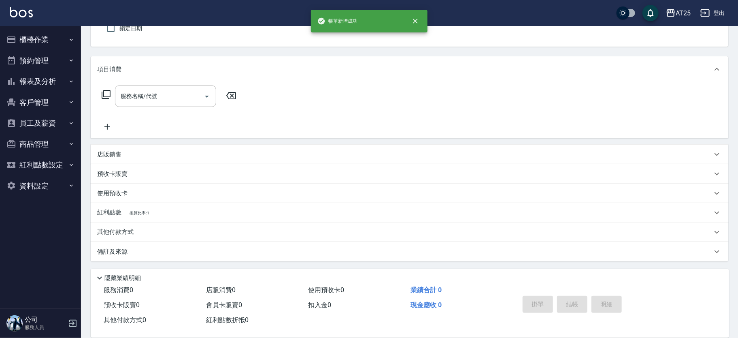
scroll to position [0, 0]
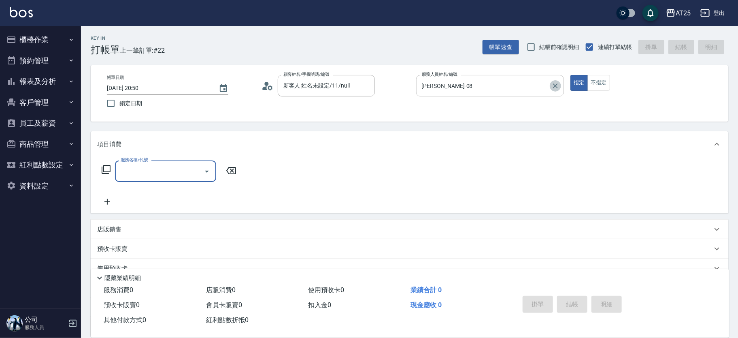
click at [559, 84] on icon "Clear" at bounding box center [555, 86] width 8 height 8
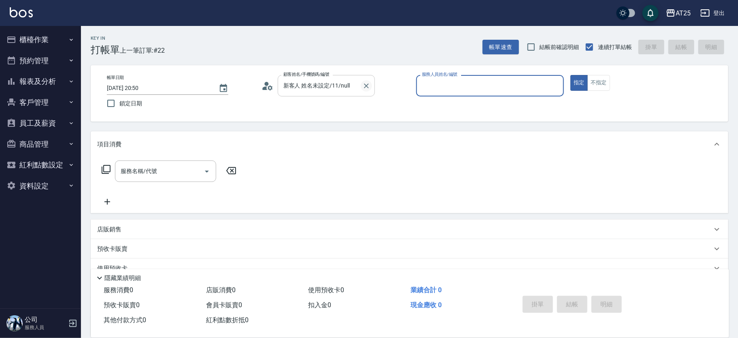
click at [365, 85] on icon "Clear" at bounding box center [366, 86] width 8 height 8
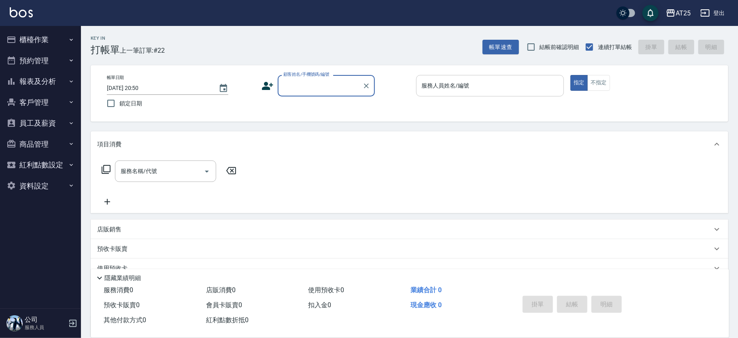
click at [55, 69] on button "預約管理" at bounding box center [40, 60] width 74 height 21
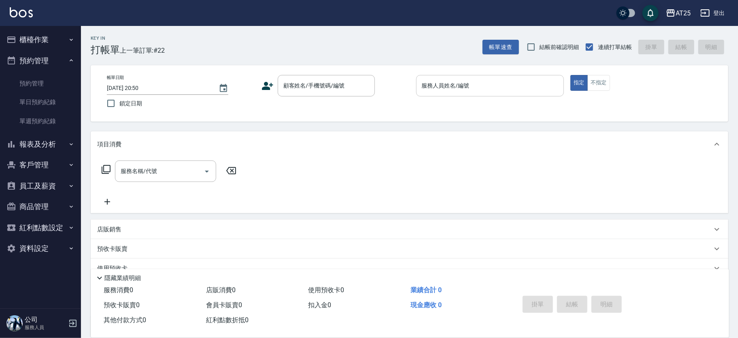
click at [47, 141] on button "報表及分析" at bounding box center [40, 144] width 74 height 21
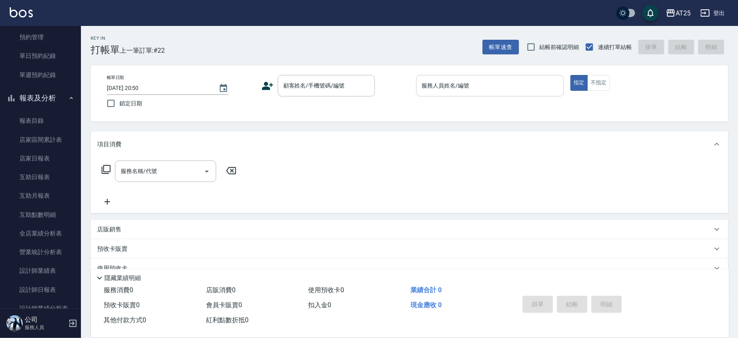
scroll to position [75, 0]
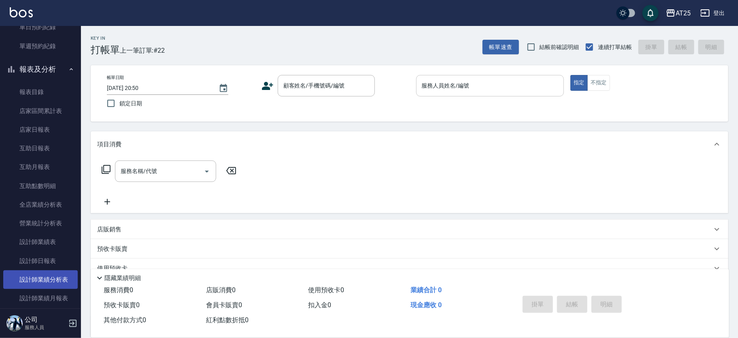
click at [51, 274] on link "設計師業績分析表" at bounding box center [40, 279] width 74 height 19
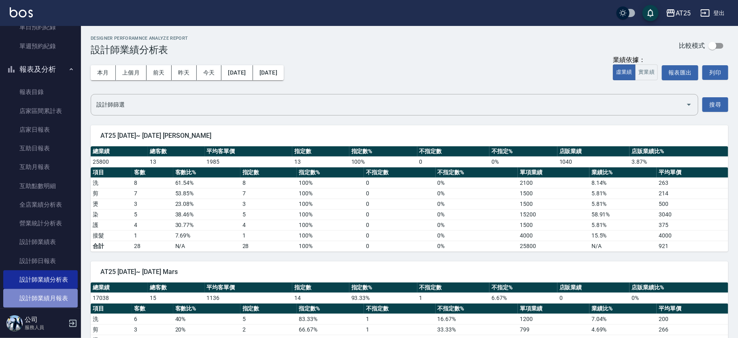
click at [49, 293] on link "設計師業績月報表" at bounding box center [40, 298] width 74 height 19
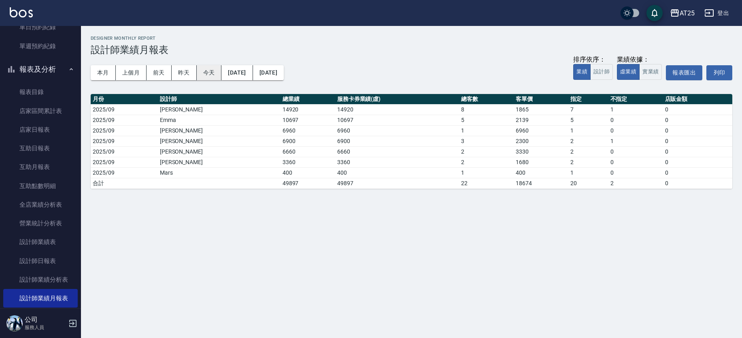
click at [211, 68] on button "今天" at bounding box center [209, 72] width 25 height 15
click at [56, 263] on link "設計師日報表" at bounding box center [40, 260] width 74 height 19
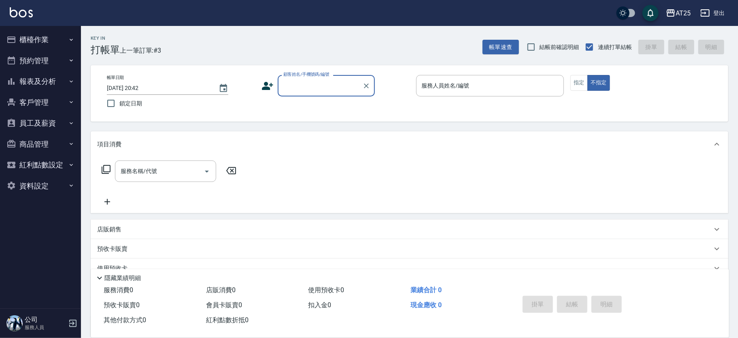
drag, startPoint x: 49, startPoint y: 38, endPoint x: 52, endPoint y: 55, distance: 17.6
click at [49, 38] on button "櫃檯作業" at bounding box center [40, 39] width 74 height 21
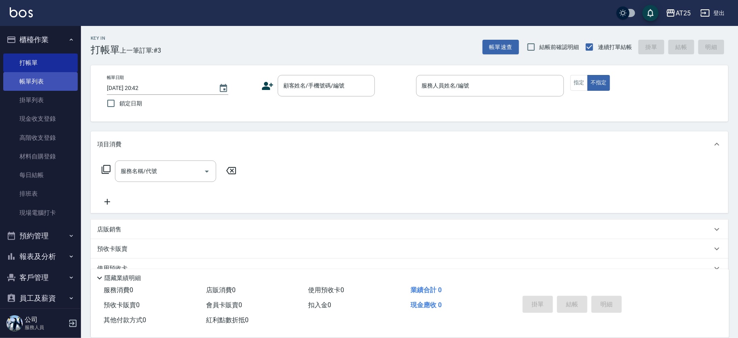
click at [48, 80] on link "帳單列表" at bounding box center [40, 81] width 74 height 19
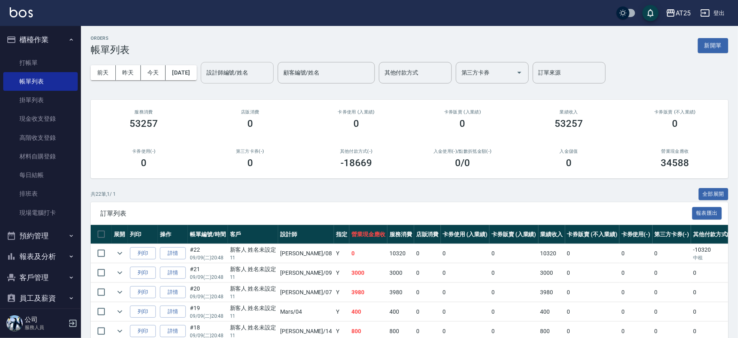
click at [253, 73] on input "設計師編號/姓名" at bounding box center [237, 73] width 66 height 14
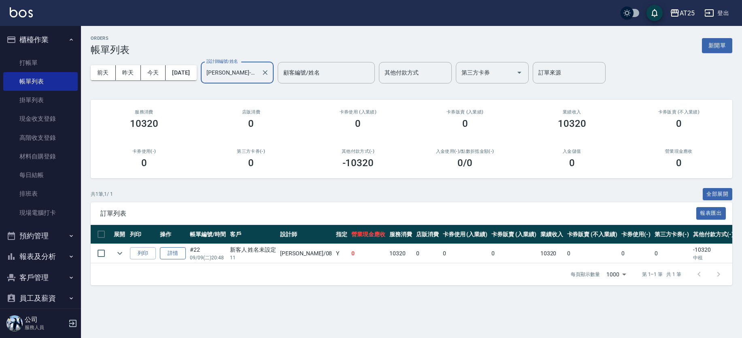
type input "Tony-08"
click at [166, 250] on link "詳情" at bounding box center [173, 253] width 26 height 13
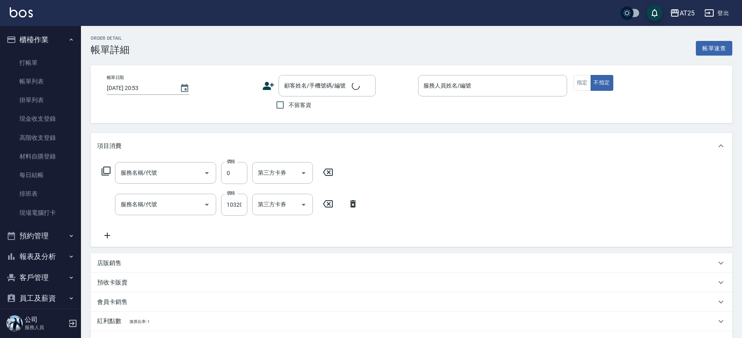
type input "2025/09/09 20:48"
type input "Tony-08"
type input "0"
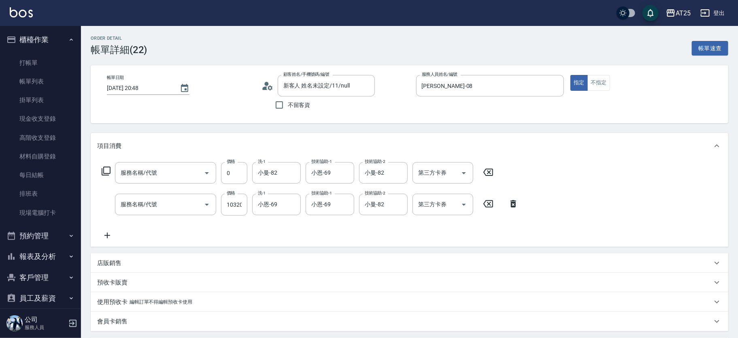
type input "新客人 姓名未設定/11/null"
type input "染髮(501)"
type input "中租金鑽羽毛髮(949)"
click at [225, 206] on input "10320" at bounding box center [234, 204] width 26 height 22
type input "0"
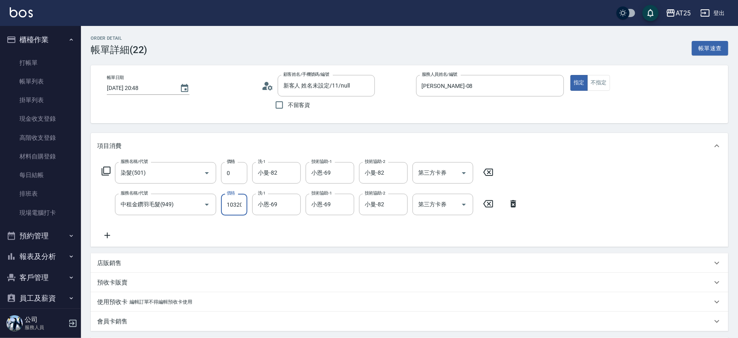
type input "6"
type input "0"
type input "69"
type input "60"
type input "696"
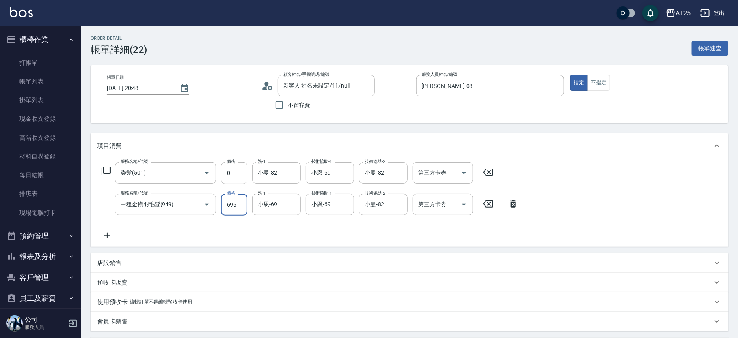
type input "690"
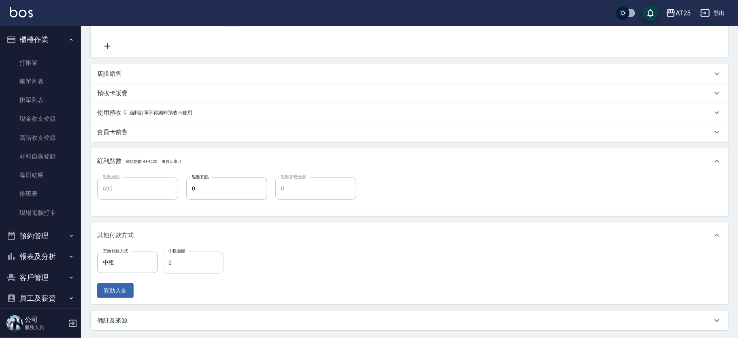
type input "6960"
click at [189, 254] on input "0" at bounding box center [193, 262] width 61 height 22
type input "6"
type input "680"
type input "69"
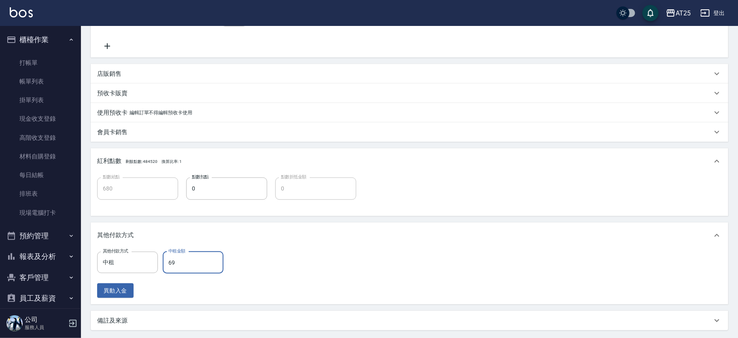
type input "620"
type input "696"
type input "0"
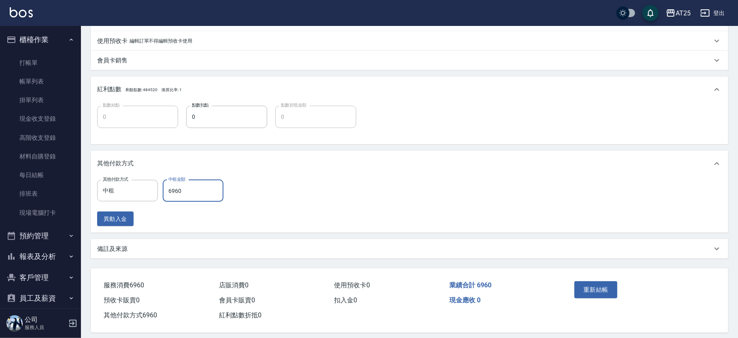
scroll to position [267, 0]
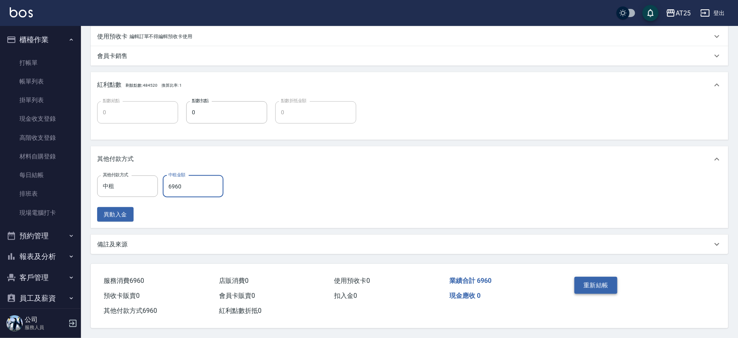
type input "6960"
click at [607, 282] on button "重新結帳" at bounding box center [595, 284] width 43 height 17
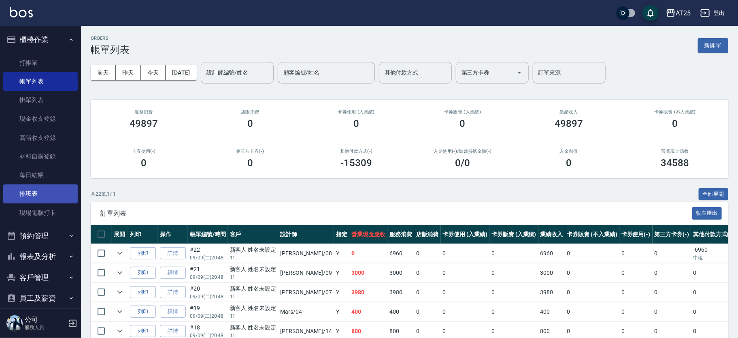
drag, startPoint x: 45, startPoint y: 250, endPoint x: 70, endPoint y: 198, distance: 57.4
click at [45, 251] on button "報表及分析" at bounding box center [40, 256] width 74 height 21
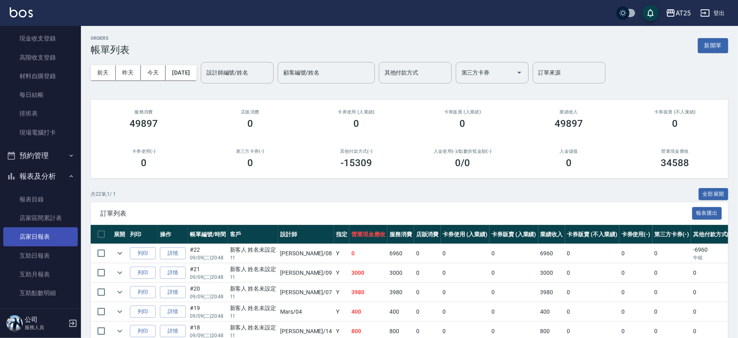
click at [38, 234] on link "店家日報表" at bounding box center [40, 236] width 74 height 19
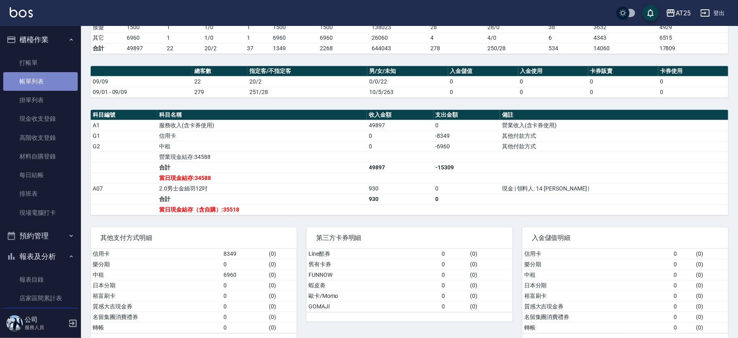
click at [44, 78] on link "帳單列表" at bounding box center [40, 81] width 74 height 19
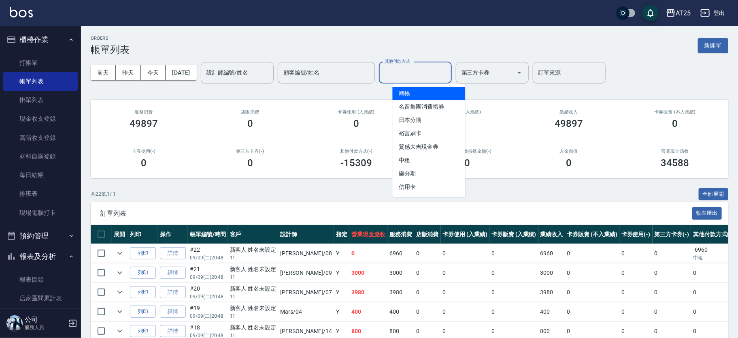
click at [439, 72] on input "其他付款方式" at bounding box center [415, 73] width 66 height 14
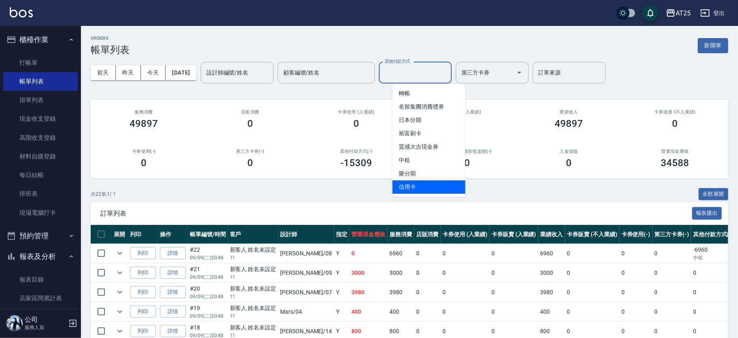
drag, startPoint x: 415, startPoint y: 181, endPoint x: 429, endPoint y: 178, distance: 14.4
click at [415, 182] on span "信用卡" at bounding box center [428, 186] width 73 height 13
type input "信用卡"
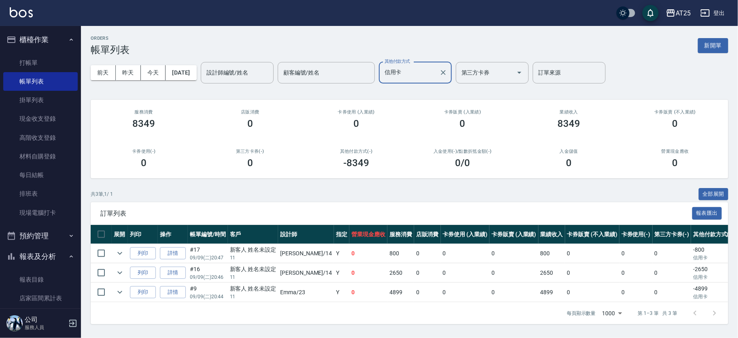
scroll to position [3, 0]
drag, startPoint x: 347, startPoint y: 288, endPoint x: 389, endPoint y: 289, distance: 42.5
click at [389, 289] on tr "列印 詳情 #9 09/09 (二) 20:44 新客人 姓名未設定 11 Emma /23 Y 0 4899 0 0 0 4899 0 0 0 -4899 …" at bounding box center [473, 291] width 764 height 19
click at [414, 289] on td "0" at bounding box center [427, 291] width 27 height 19
click at [52, 172] on link "每日結帳" at bounding box center [40, 175] width 74 height 19
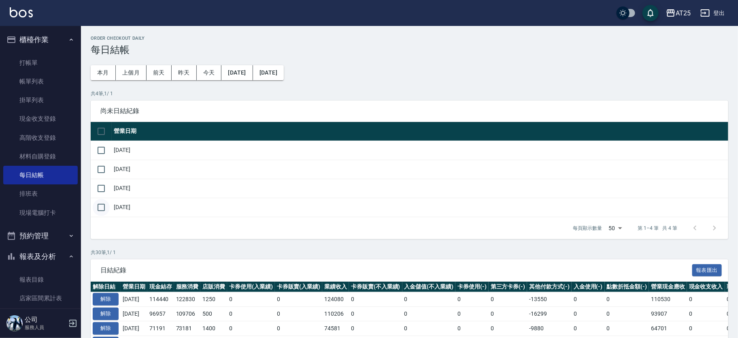
click at [100, 206] on input "checkbox" at bounding box center [101, 207] width 17 height 17
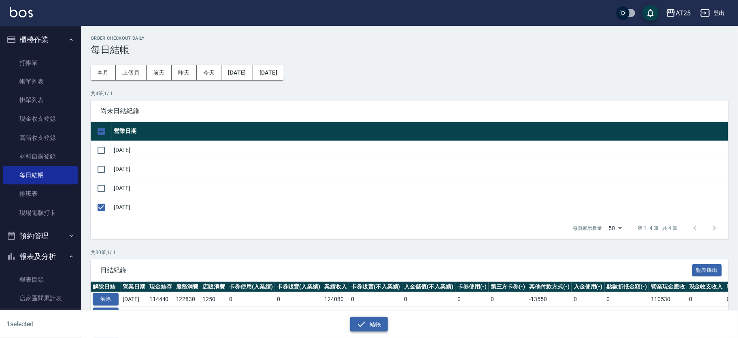
click at [365, 322] on icon "button" at bounding box center [362, 324] width 10 height 10
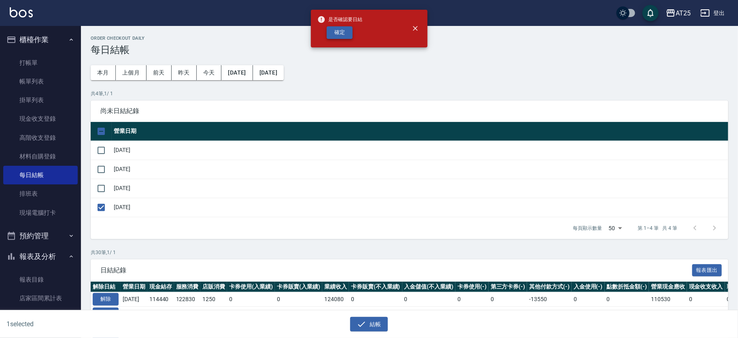
click at [345, 33] on button "確定" at bounding box center [340, 32] width 26 height 13
checkbox input "false"
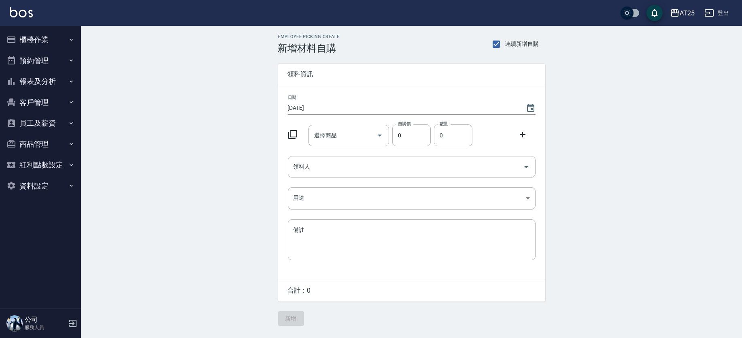
click at [289, 134] on icon at bounding box center [293, 135] width 10 height 10
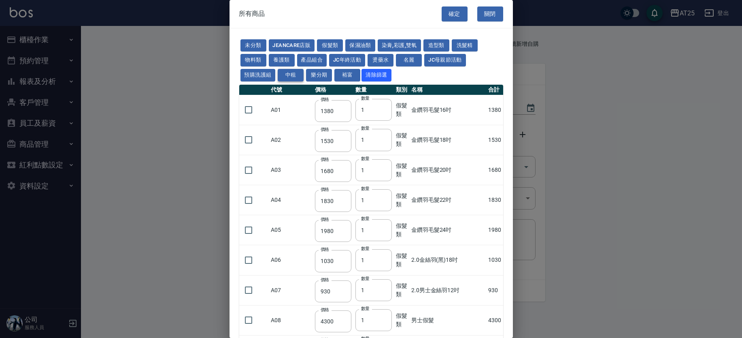
click at [295, 74] on button "中租" at bounding box center [291, 75] width 26 height 13
type input "350"
type input "90"
type input "93"
type input "400"
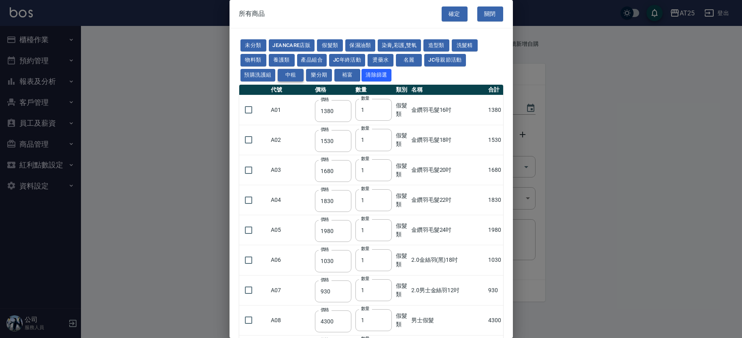
type input "945"
type input "930"
type input "1930"
type input "2730"
type input "1780"
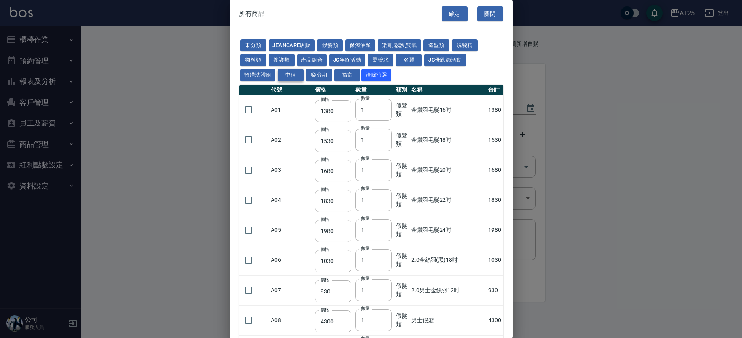
type input "1980"
type input "2180"
type input "2380"
type input "2580"
type input "2780"
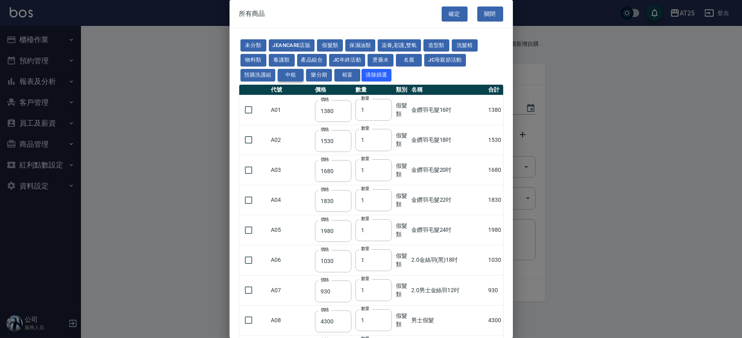
type input "2980"
type input "1030"
type input "1080"
type input "1130"
type input "1230"
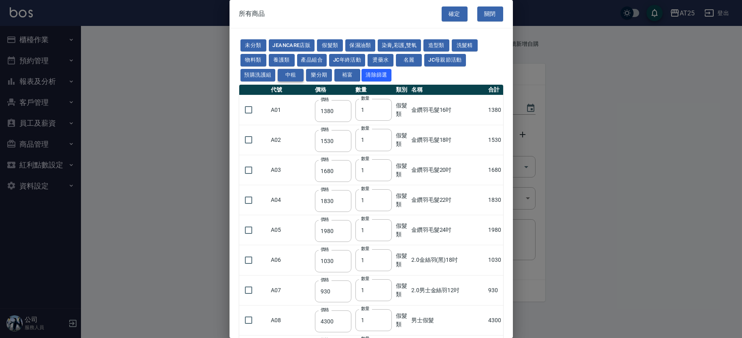
type input "1280"
type input "1380"
type input "560"
type input "880"
type input "930"
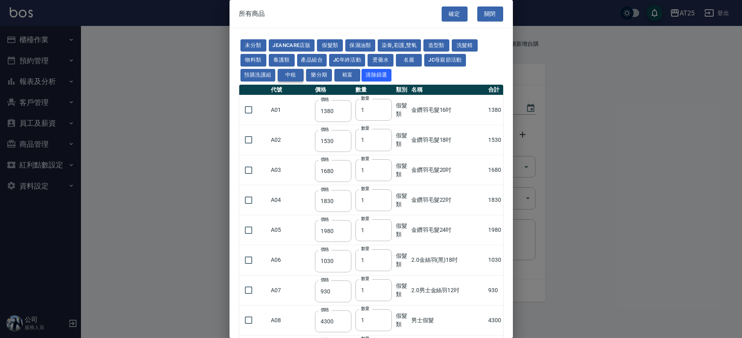
type input "980"
type input "1030"
type input "1330"
type input "2180"
type input "2380"
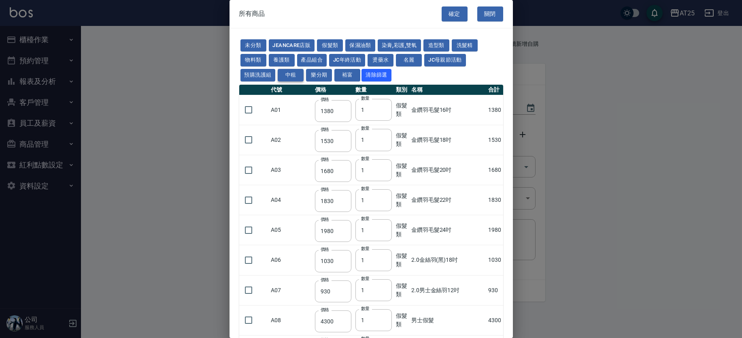
type input "2580"
type input "2780"
type input "2980"
type input "775"
type input "580"
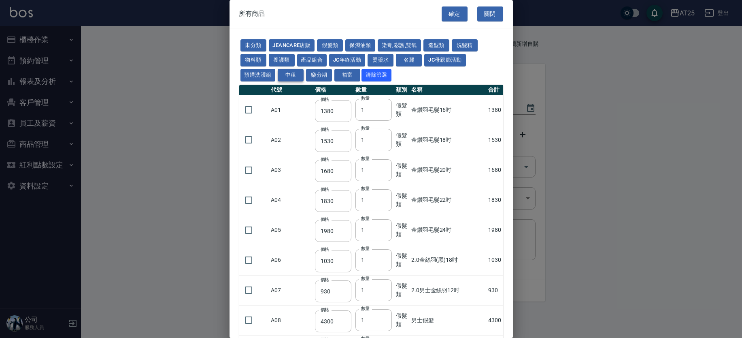
type input "2230"
type input "1180"
type input "730"
type input "780"
type input "830"
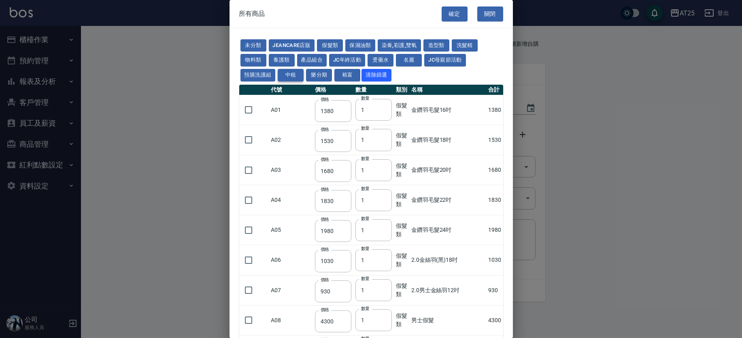
type input "930"
type input "980"
type input "1030"
type input "1080"
type input "1130"
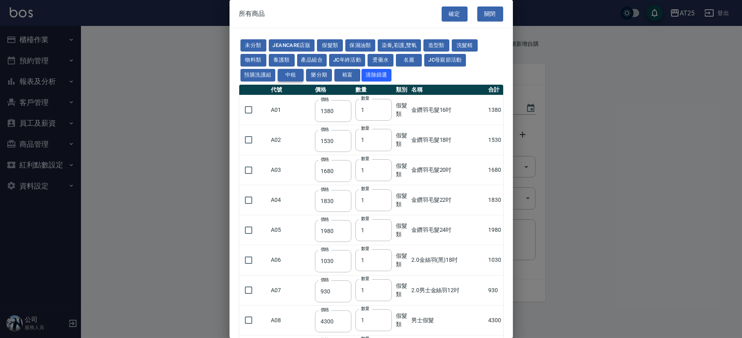
type input "1130"
type input "1180"
type input "1230"
type input "2130"
type input "2330"
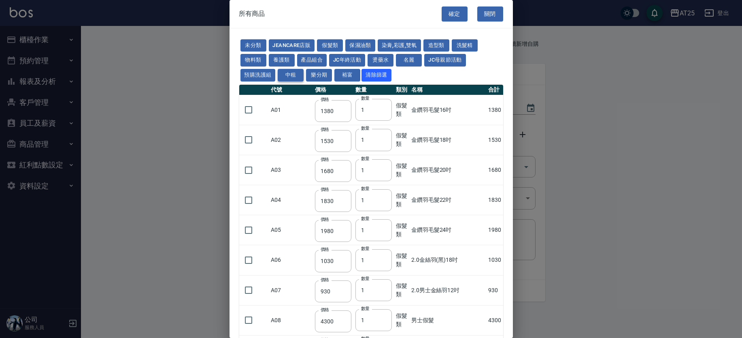
type input "2530"
type input "1380"
type input "1530"
type input "1680"
type input "1830"
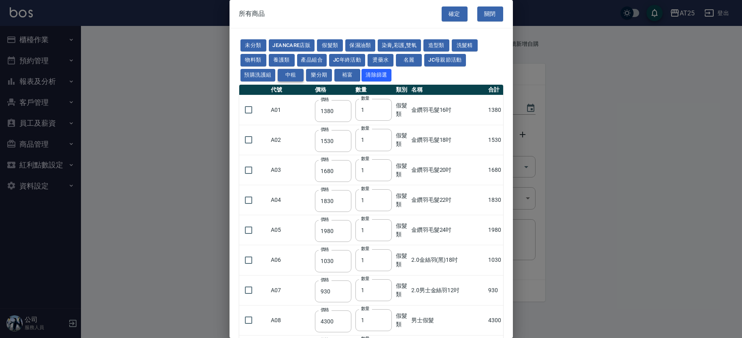
type input "1980"
type input "2130"
type input "500"
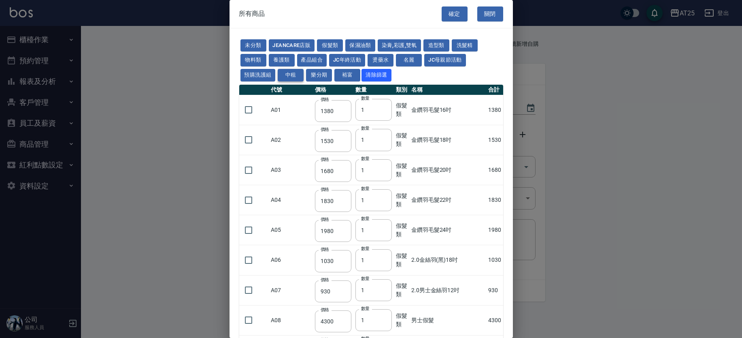
type input "500"
type input "2780"
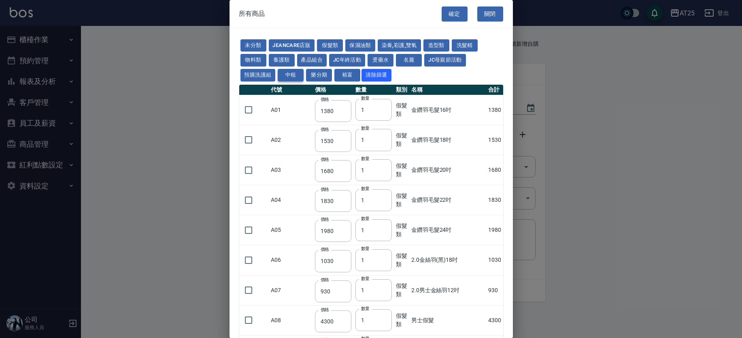
type input "2580"
type input "2780"
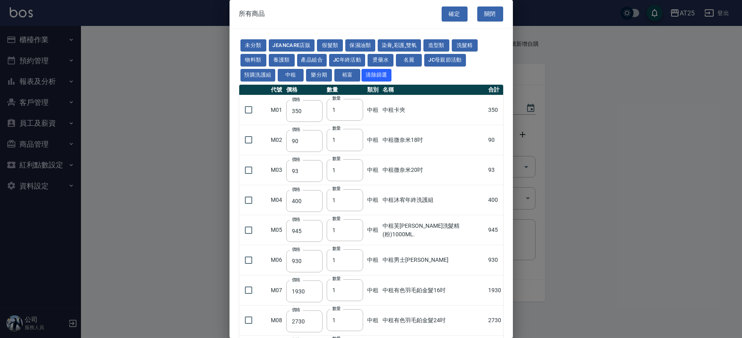
drag, startPoint x: 512, startPoint y: 46, endPoint x: 512, endPoint y: 69, distance: 23.1
click at [512, 72] on div "所有商品 確定 關閉 未分類 JeanCare店販 假髮類 保濕油類 染膏,彩護,雙氧 造型類 洗髮精 物料類 養護類 產品組合 JC年終活動 燙藥水 名麗 …" at bounding box center [370, 169] width 283 height 338
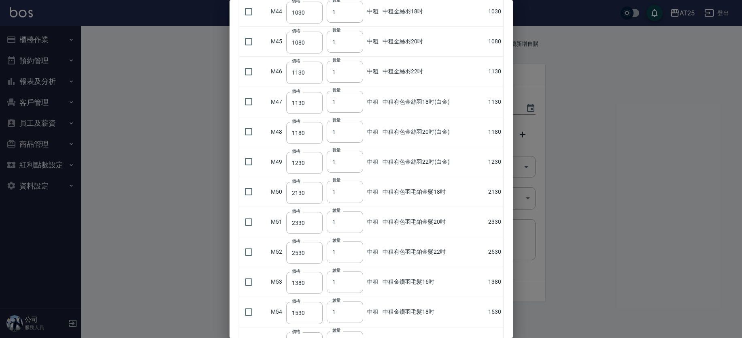
scroll to position [1528, 0]
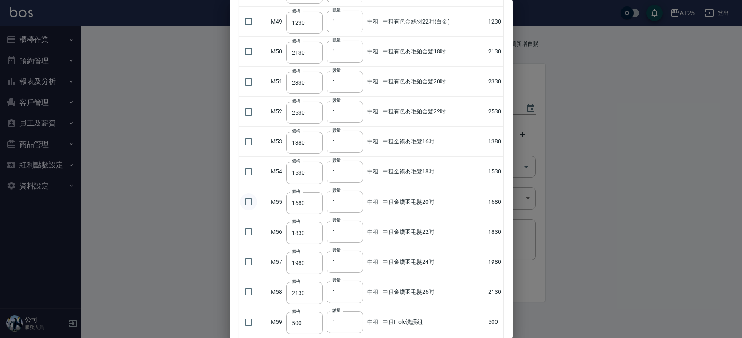
click at [246, 202] on input "checkbox" at bounding box center [248, 201] width 17 height 17
checkbox input "true"
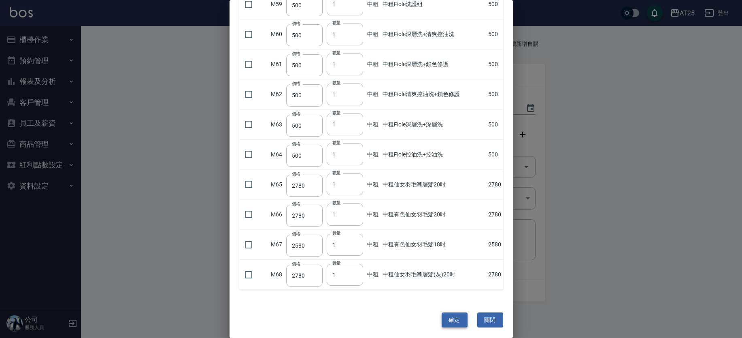
click at [458, 319] on button "確定" at bounding box center [455, 319] width 26 height 15
type input "中租金鑽羽毛髮20吋"
type input "1680"
type input "1"
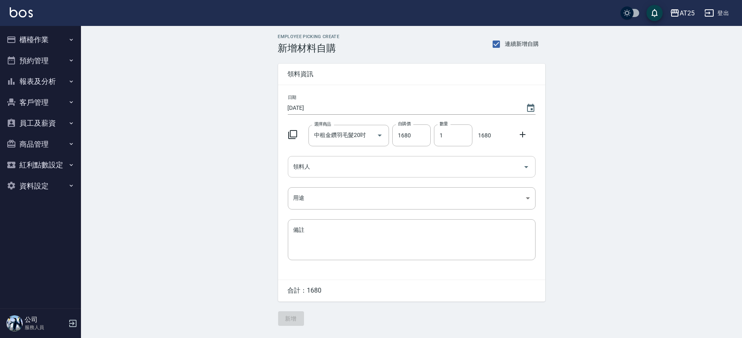
click at [346, 170] on input "領料人" at bounding box center [405, 166] width 228 height 14
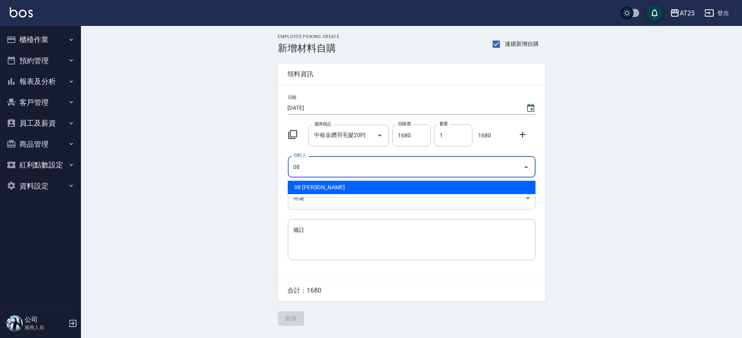
type input "08 Tony"
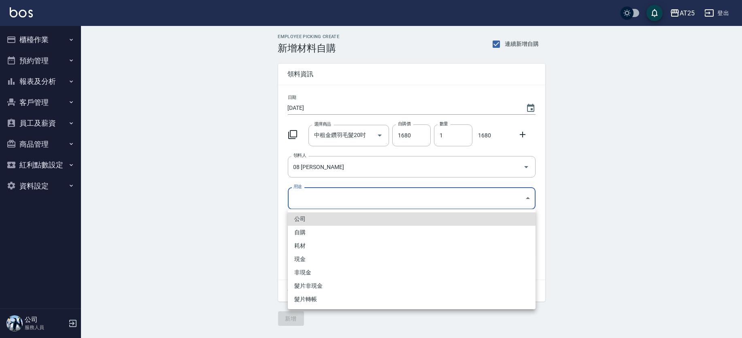
click at [308, 198] on body "AT25 登出 櫃檯作業 打帳單 帳單列表 掛單列表 現金收支登錄 高階收支登錄 材料自購登錄 每日結帳 排班表 現場電腦打卡 預約管理 預約管理 單日預約紀…" at bounding box center [371, 169] width 742 height 338
click at [306, 246] on li "耗材" at bounding box center [412, 245] width 248 height 13
type input "耗材"
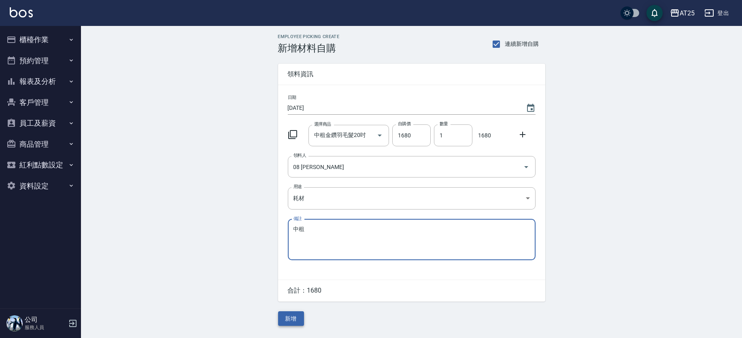
type textarea "中租"
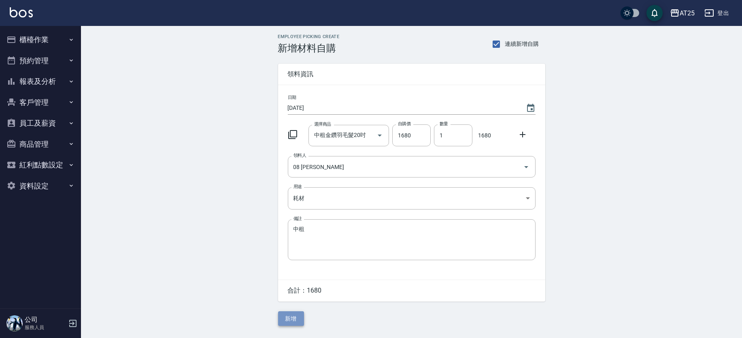
click at [297, 314] on button "新增" at bounding box center [291, 318] width 26 height 15
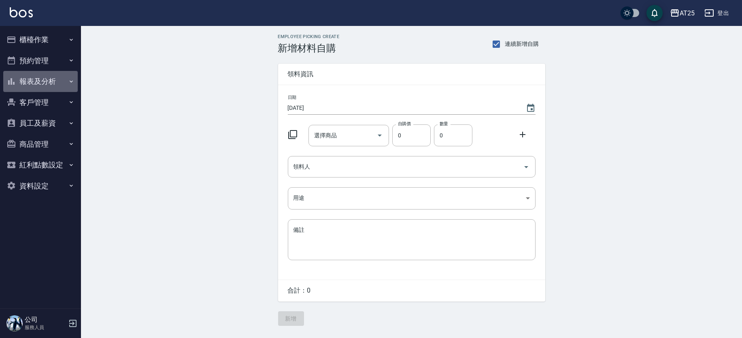
click at [53, 81] on button "報表及分析" at bounding box center [40, 81] width 74 height 21
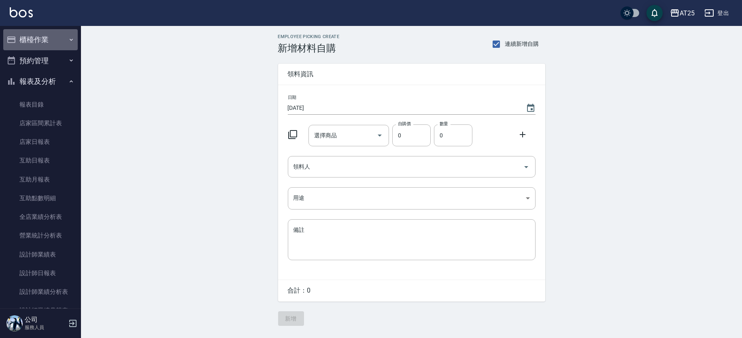
click at [46, 38] on button "櫃檯作業" at bounding box center [40, 39] width 74 height 21
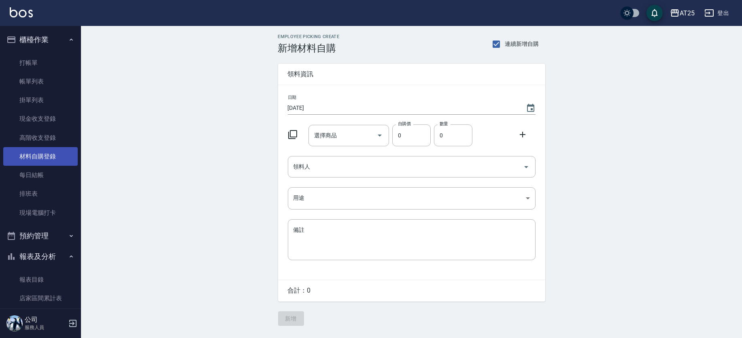
click at [43, 151] on link "材料自購登錄" at bounding box center [40, 156] width 74 height 19
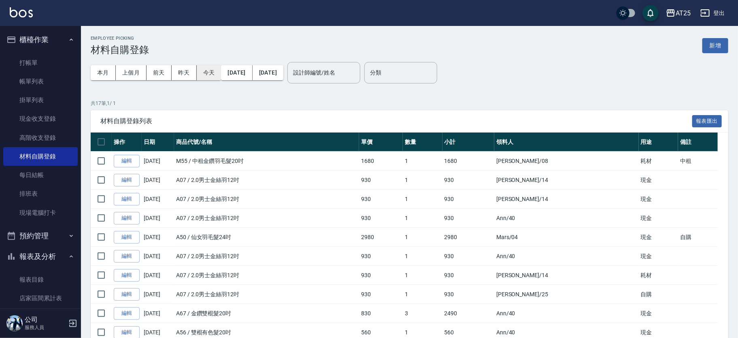
click at [207, 74] on button "今天" at bounding box center [209, 72] width 25 height 15
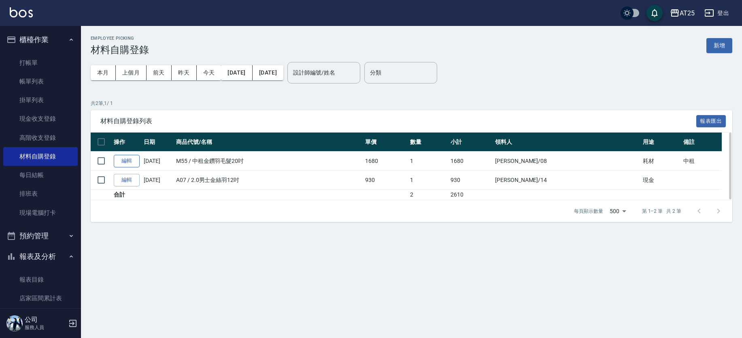
click at [132, 163] on link "編輯" at bounding box center [127, 161] width 26 height 13
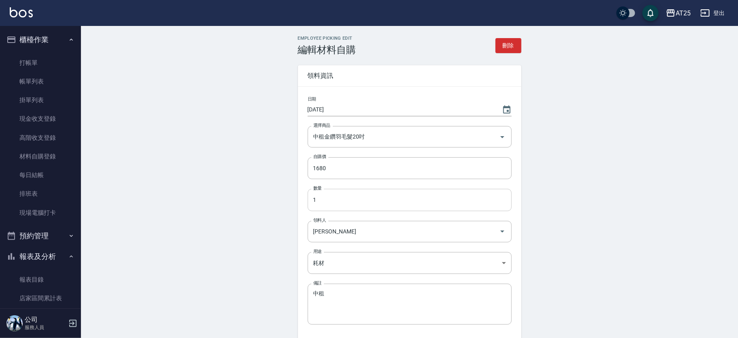
click at [336, 200] on input "1" at bounding box center [410, 200] width 204 height 22
type input "2"
click at [223, 209] on div "Employee Picking Edit 編輯材料自購 刪除 領料資訊 日期 2025/09/09 選擇商品 中租金鑽羽毛髮20吋 選擇商品 自購價 168…" at bounding box center [409, 213] width 657 height 374
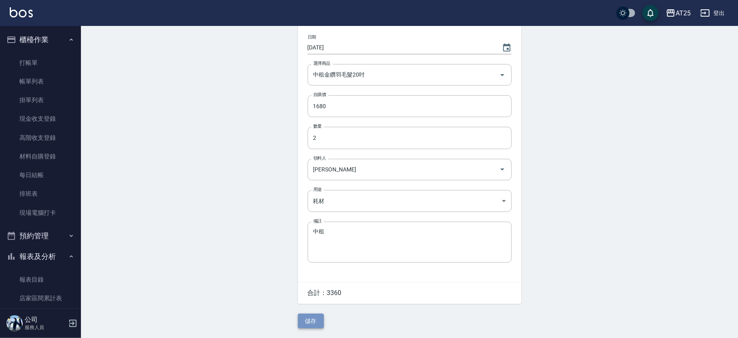
click at [314, 316] on button "儲存" at bounding box center [311, 320] width 26 height 15
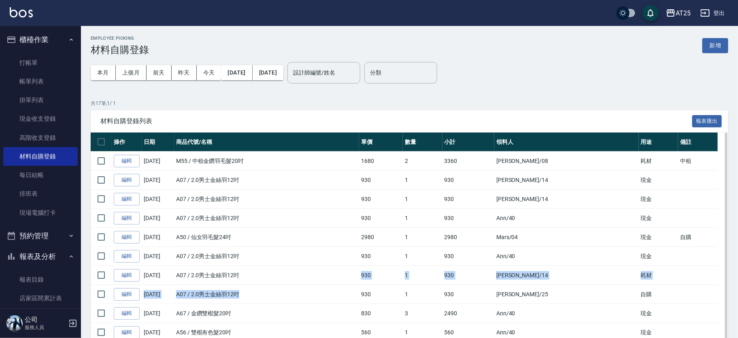
drag, startPoint x: 338, startPoint y: 274, endPoint x: 297, endPoint y: 219, distance: 67.7
click at [323, 256] on tbody "編輯 09/09/2025 M55 / 中租金鑽羽毛髮20吋 1680 2 3360 Tony /08 耗材 中租 編輯 09/09/2025 A07 / 2…" at bounding box center [409, 318] width 637 height 334
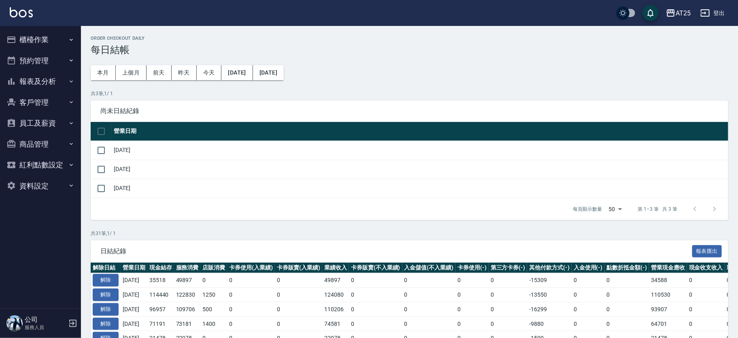
click at [51, 78] on button "報表及分析" at bounding box center [40, 81] width 74 height 21
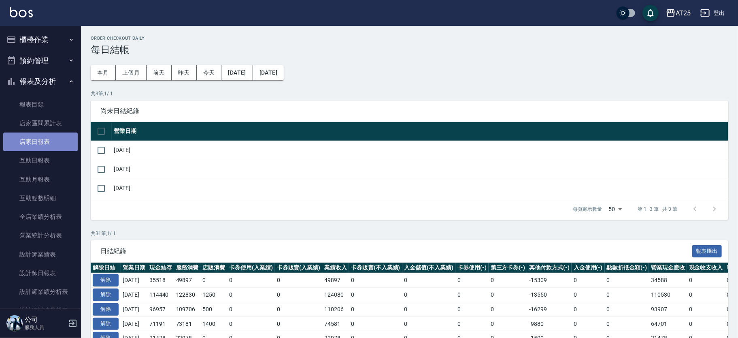
click at [51, 143] on link "店家日報表" at bounding box center [40, 141] width 74 height 19
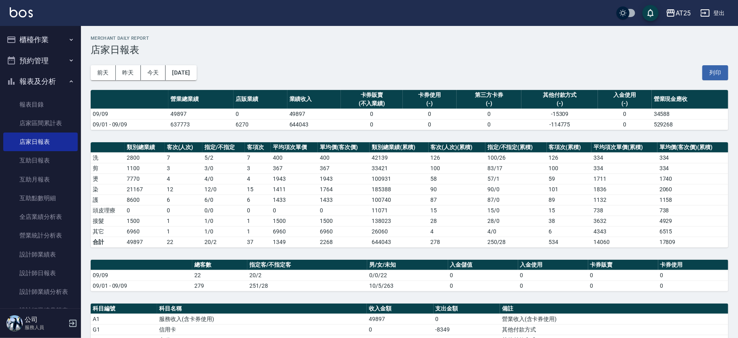
scroll to position [207, 0]
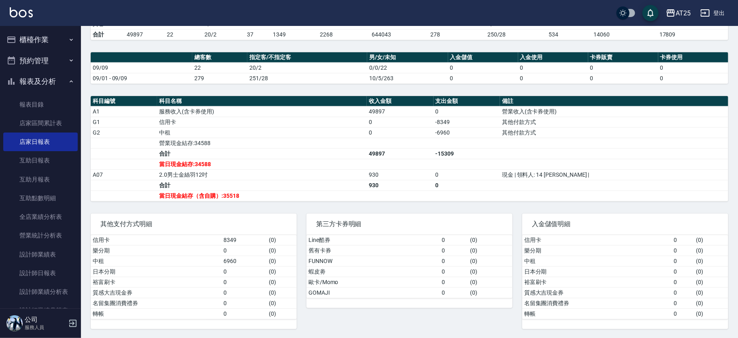
click at [595, 287] on td "質感大吉現金券" at bounding box center [597, 292] width 150 height 11
click at [50, 269] on link "設計師日報表" at bounding box center [40, 272] width 74 height 19
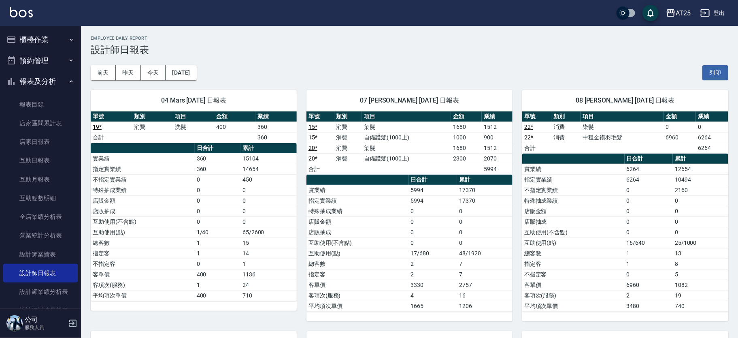
click at [3, 263] on link "設計師日報表" at bounding box center [40, 272] width 74 height 19
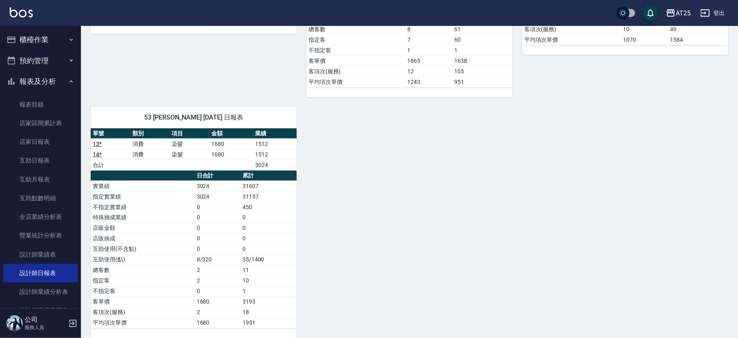
scroll to position [578, 0]
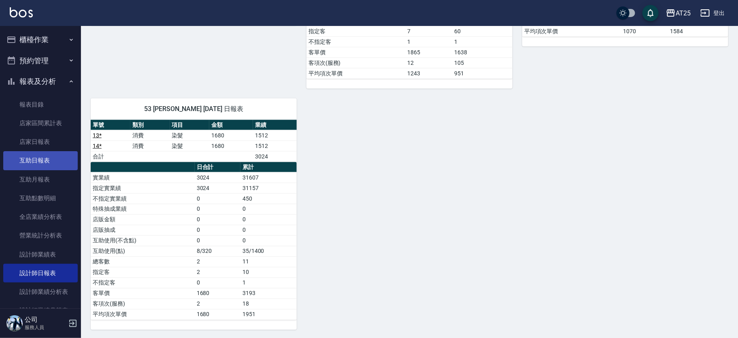
click at [40, 156] on link "互助日報表" at bounding box center [40, 160] width 74 height 19
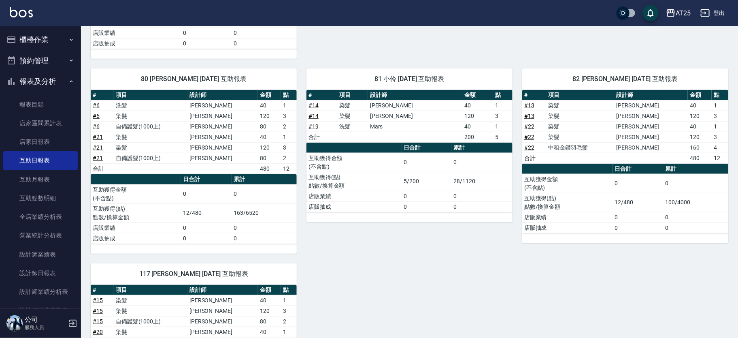
scroll to position [459, 0]
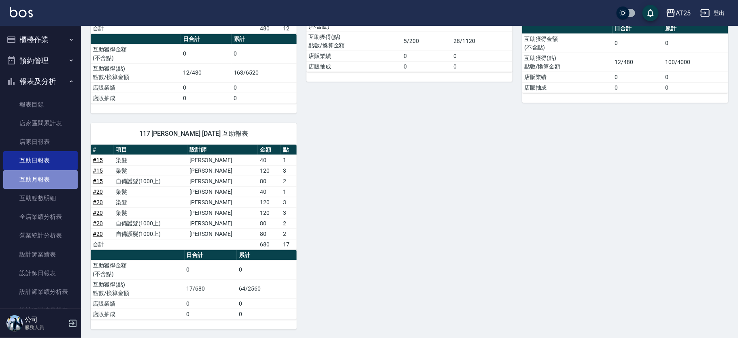
click at [40, 175] on link "互助月報表" at bounding box center [40, 179] width 74 height 19
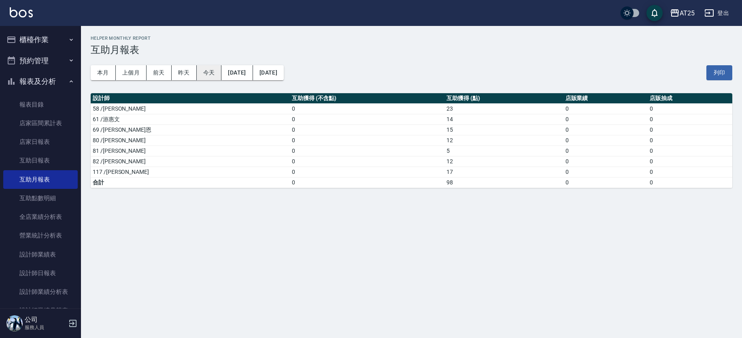
click at [212, 75] on button "今天" at bounding box center [209, 72] width 25 height 15
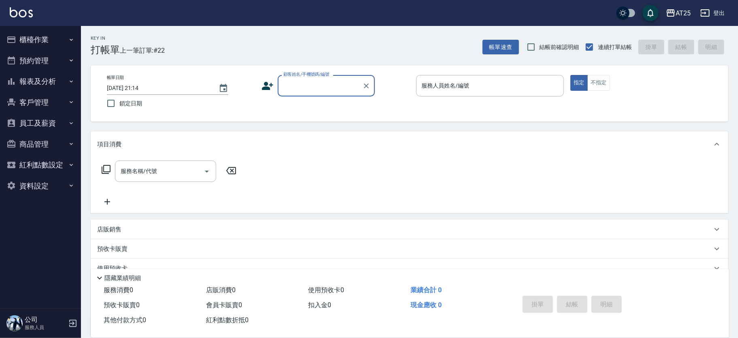
click at [46, 79] on button "報表及分析" at bounding box center [40, 81] width 74 height 21
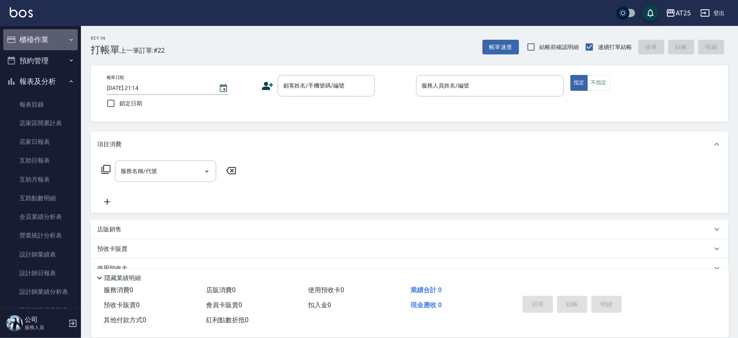
click at [47, 45] on button "櫃檯作業" at bounding box center [40, 39] width 74 height 21
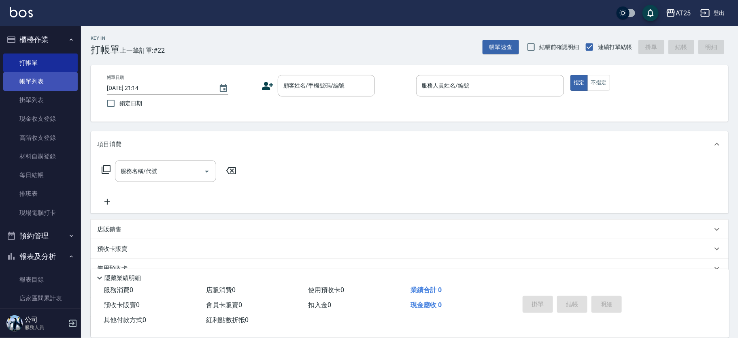
click at [42, 84] on link "帳單列表" at bounding box center [40, 81] width 74 height 19
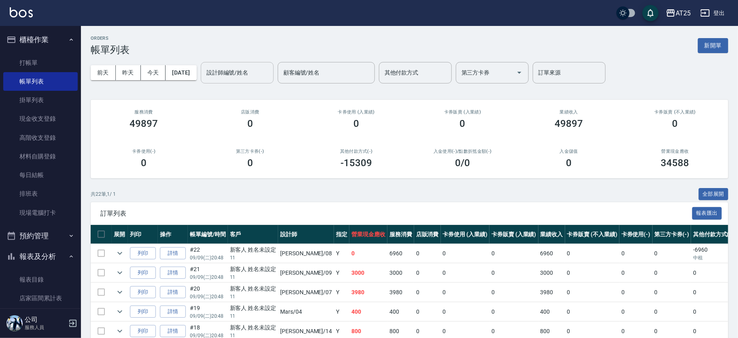
click at [238, 74] on input "設計師編號/姓名" at bounding box center [237, 73] width 66 height 14
type input "[PERSON_NAME]-09"
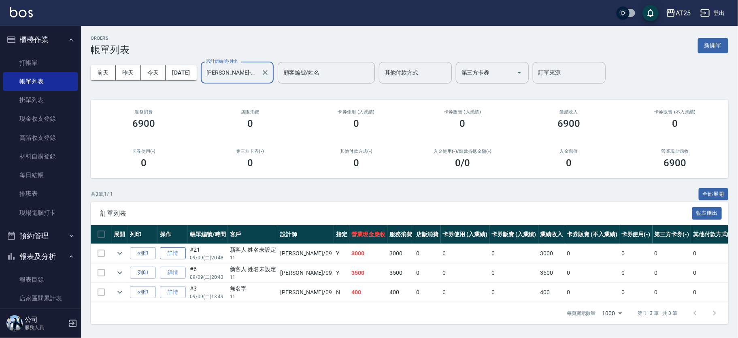
click at [174, 252] on link "詳情" at bounding box center [173, 253] width 26 height 13
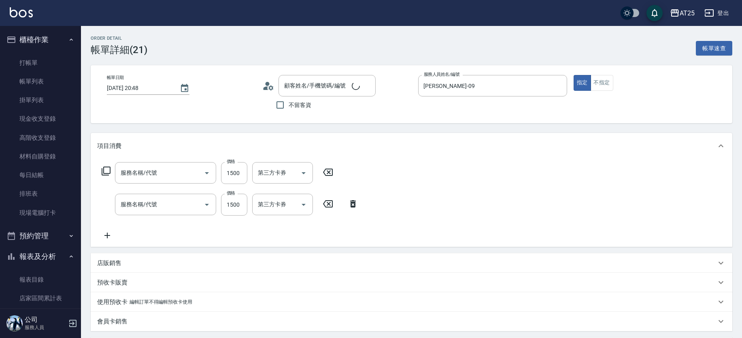
type input "[DATE] 20:48"
type input "[PERSON_NAME]-09"
type input "300"
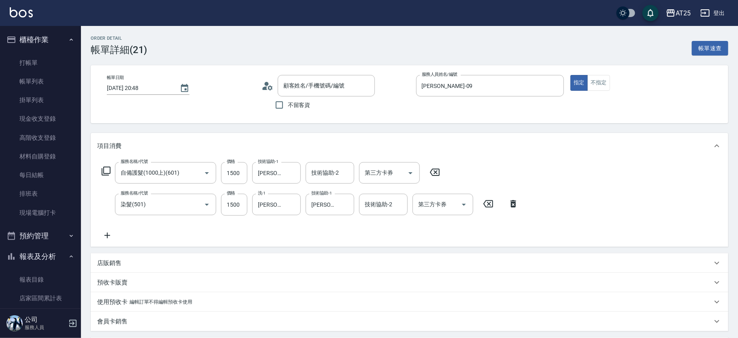
type input "自備護髮(1000上)(601)"
type input "染髮(501)"
type input "新客人 姓名未設定/11/null"
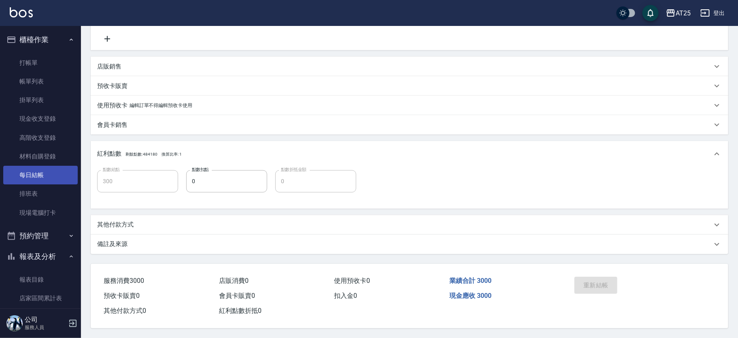
click at [52, 174] on link "每日結帳" at bounding box center [40, 175] width 74 height 19
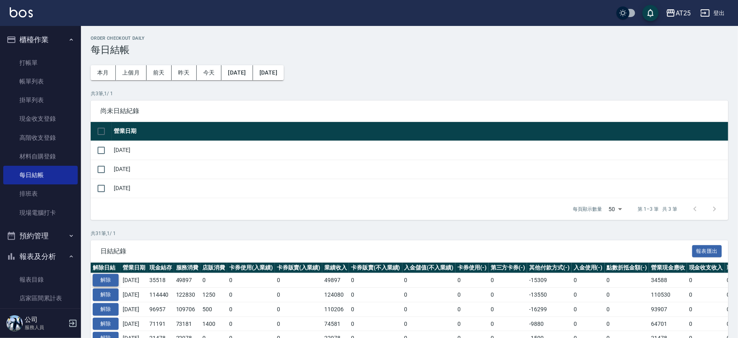
click at [112, 282] on button "解除" at bounding box center [106, 280] width 26 height 13
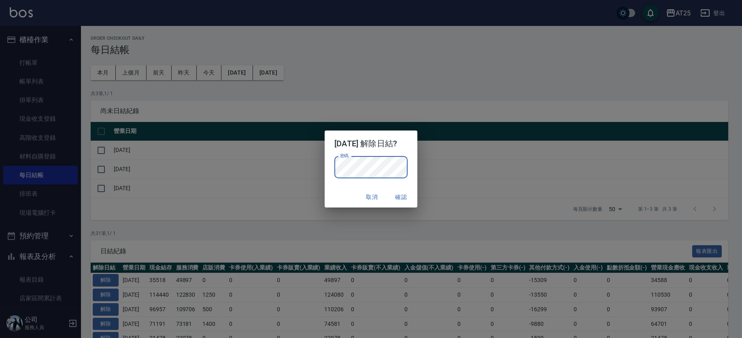
click at [405, 198] on button "確認" at bounding box center [401, 196] width 26 height 15
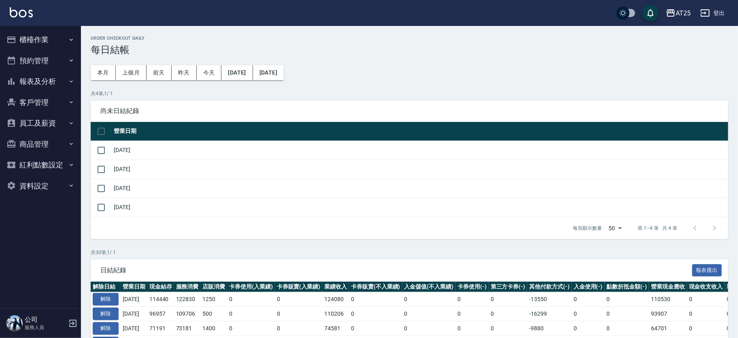
click at [51, 81] on button "報表及分析" at bounding box center [40, 81] width 74 height 21
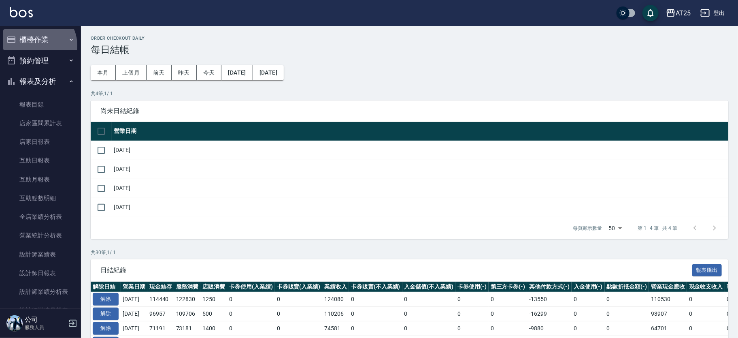
click at [35, 45] on button "櫃檯作業" at bounding box center [40, 39] width 74 height 21
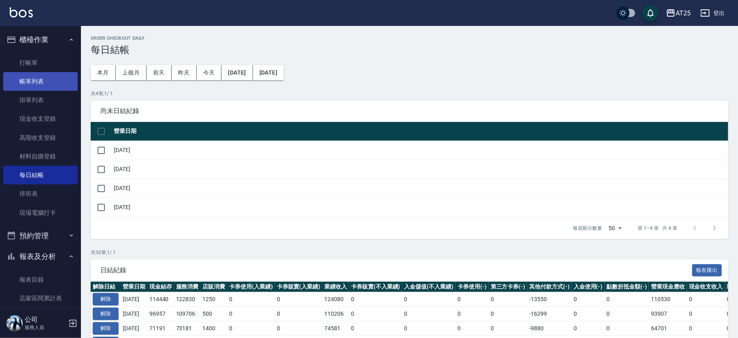
click at [38, 80] on link "帳單列表" at bounding box center [40, 81] width 74 height 19
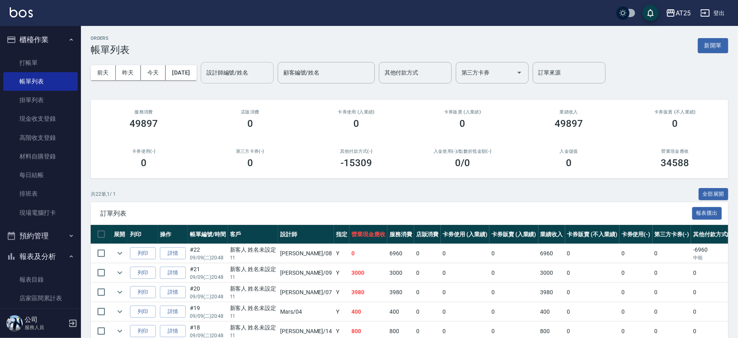
click at [248, 74] on input "設計師編號/姓名" at bounding box center [237, 73] width 66 height 14
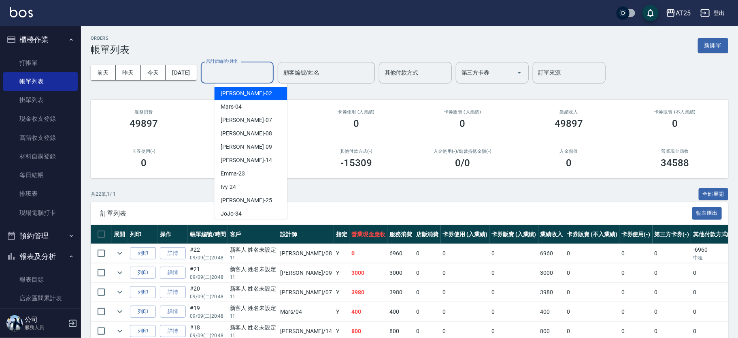
type input "0"
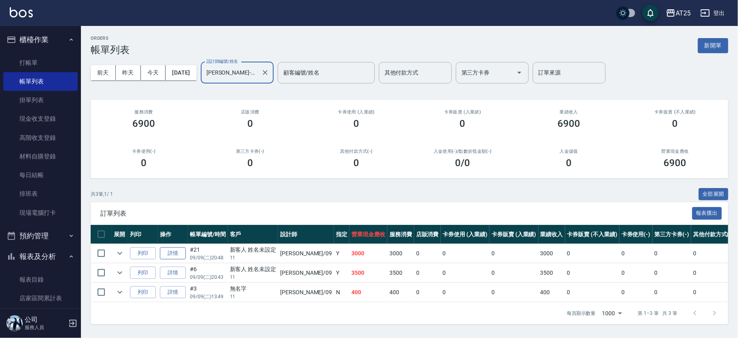
type input "[PERSON_NAME]-09"
click at [177, 249] on link "詳情" at bounding box center [173, 253] width 26 height 13
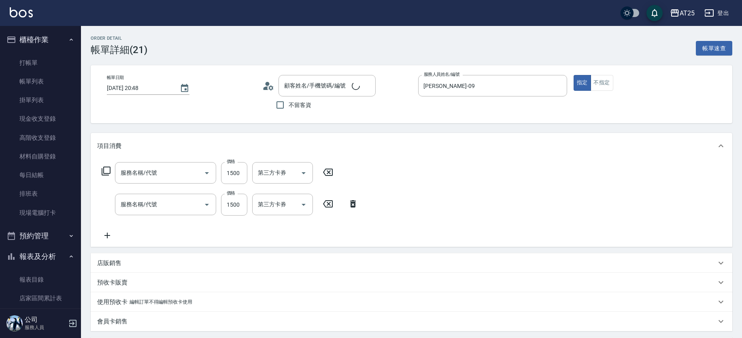
type input "[DATE] 20:48"
type input "[PERSON_NAME]-09"
type input "300"
type input "自備護髮(1000上)(601)"
type input "染髮(501)"
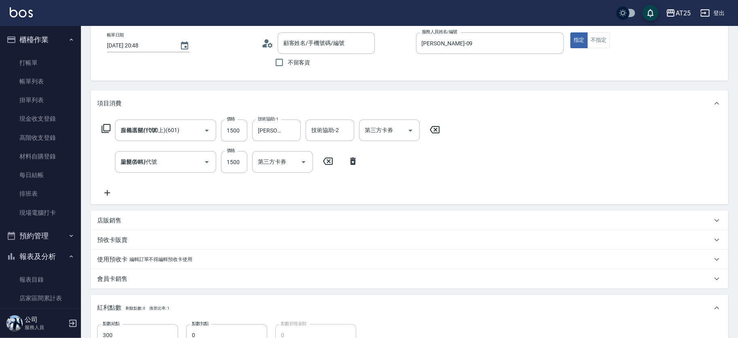
type input "新客人 姓名未設定/11/null"
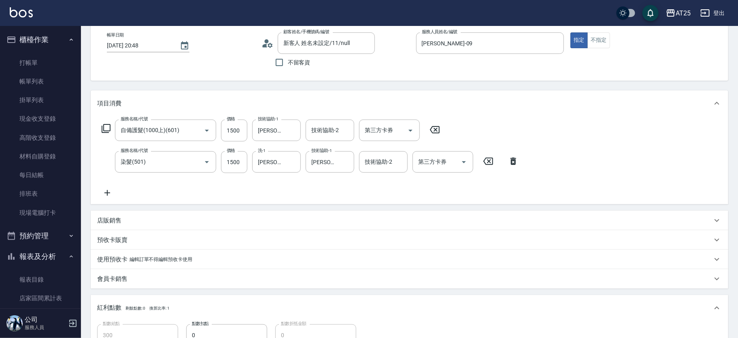
scroll to position [198, 0]
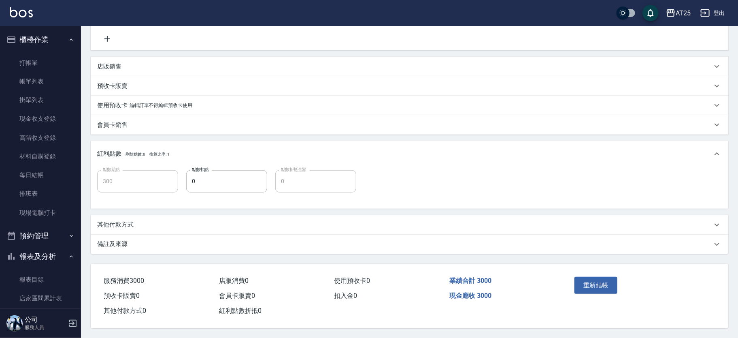
click at [137, 236] on div "備註及來源" at bounding box center [409, 243] width 637 height 19
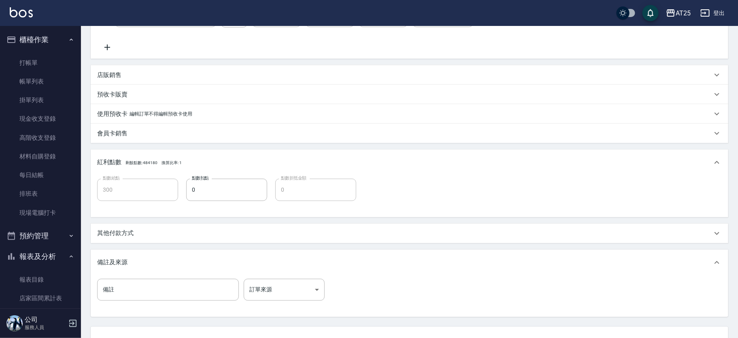
scroll to position [253, 0]
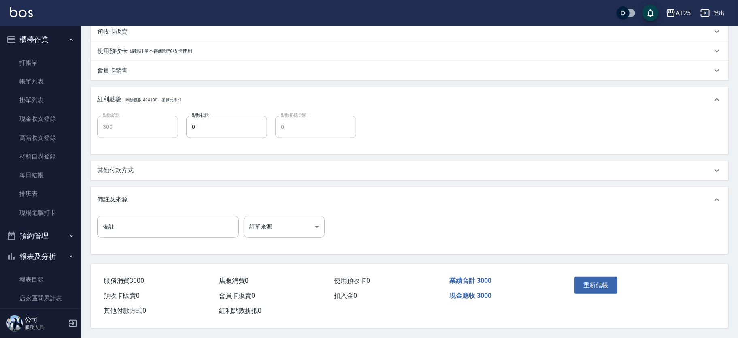
click at [127, 282] on span "服務消費 3000" at bounding box center [124, 280] width 40 height 8
click at [140, 270] on div "服務消費 3000 店販消費 0 使用預收卡 0 業績合計 3000 預收卡販賣 0 會員卡販賣 0 扣入金 0 現金應收 3000 其他付款方式 0 紅利點…" at bounding box center [326, 290] width 471 height 55
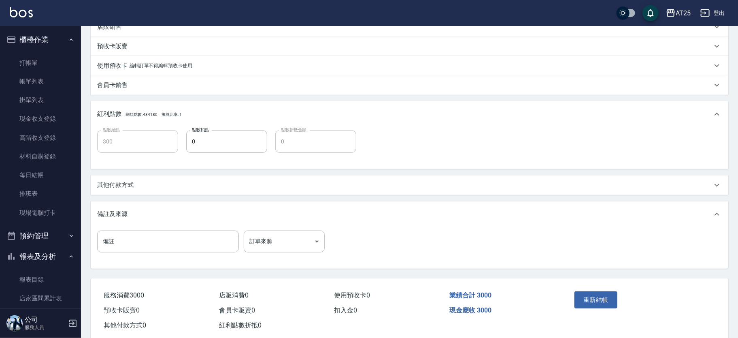
click at [709, 185] on div "其他付款方式" at bounding box center [404, 184] width 615 height 8
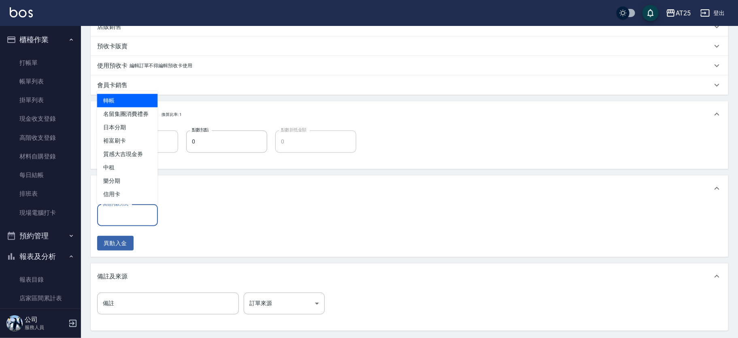
click at [119, 209] on div "其他付款方式 其他付款方式" at bounding box center [127, 214] width 61 height 21
click at [121, 103] on span "轉帳" at bounding box center [127, 100] width 61 height 13
type input "轉帳"
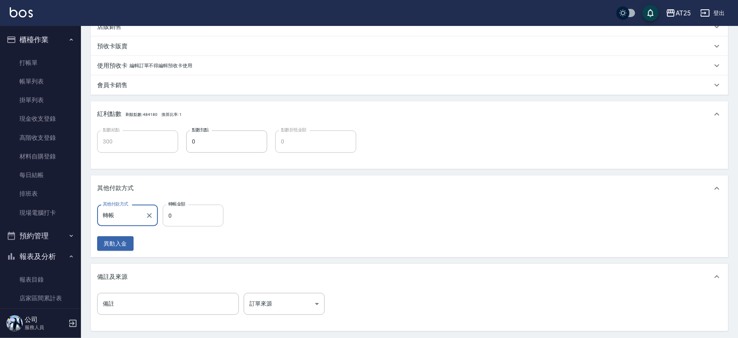
click at [199, 212] on input "0" at bounding box center [193, 215] width 61 height 22
type input "290"
type input "30"
type input "270"
type input "300"
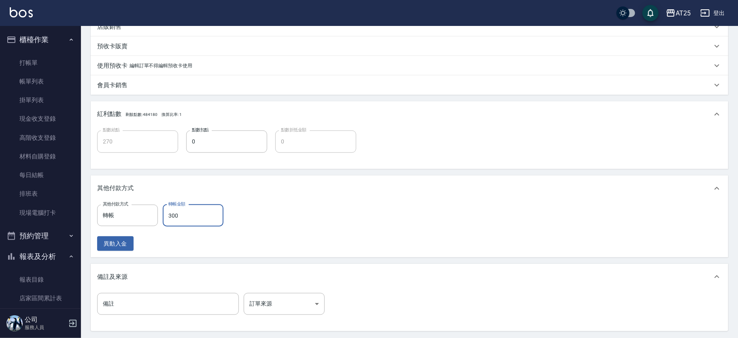
type input "0"
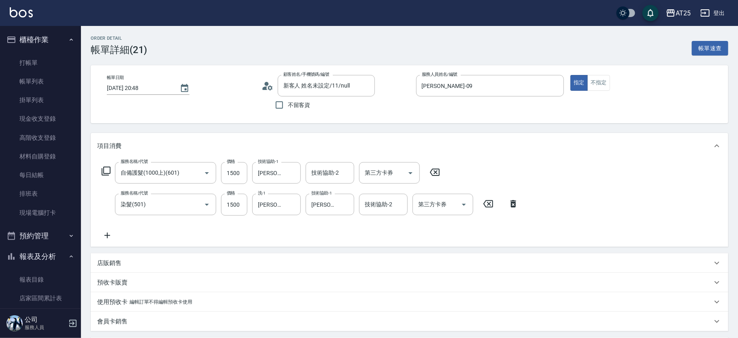
scroll to position [315, 0]
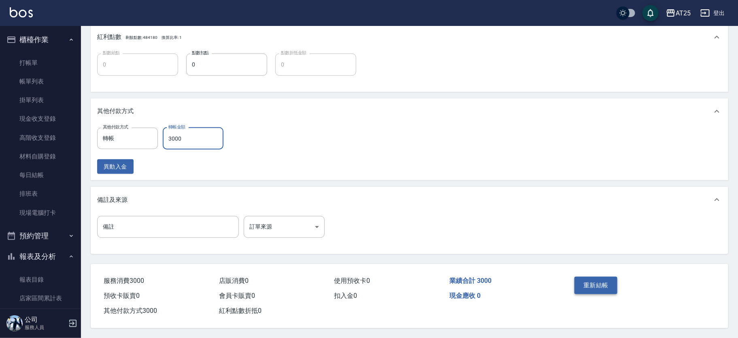
type input "3000"
click at [608, 278] on button "重新結帳" at bounding box center [595, 284] width 43 height 17
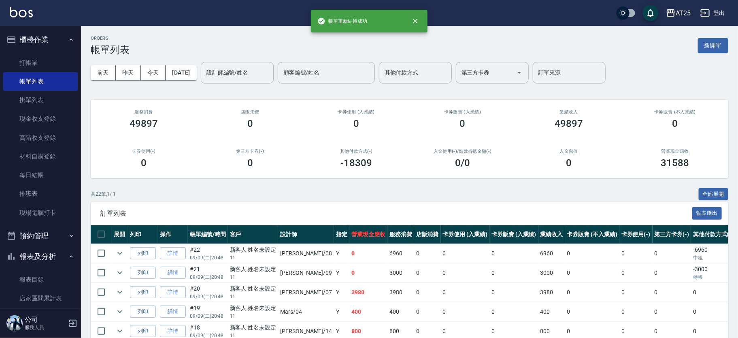
scroll to position [251, 0]
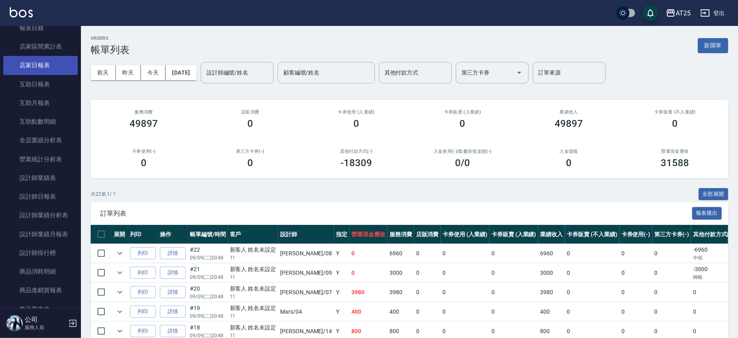
click at [45, 66] on link "店家日報表" at bounding box center [40, 65] width 74 height 19
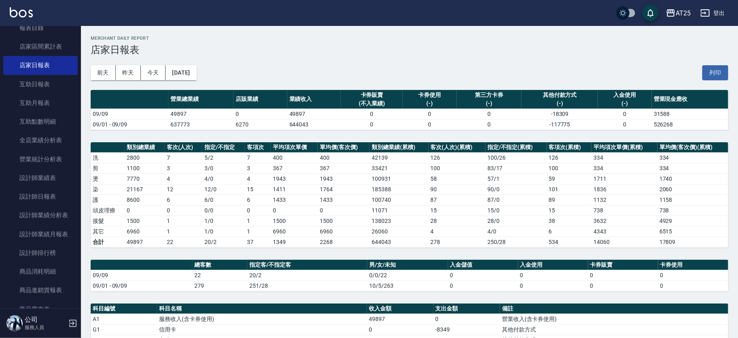
scroll to position [218, 0]
